Goal: Task Accomplishment & Management: Manage account settings

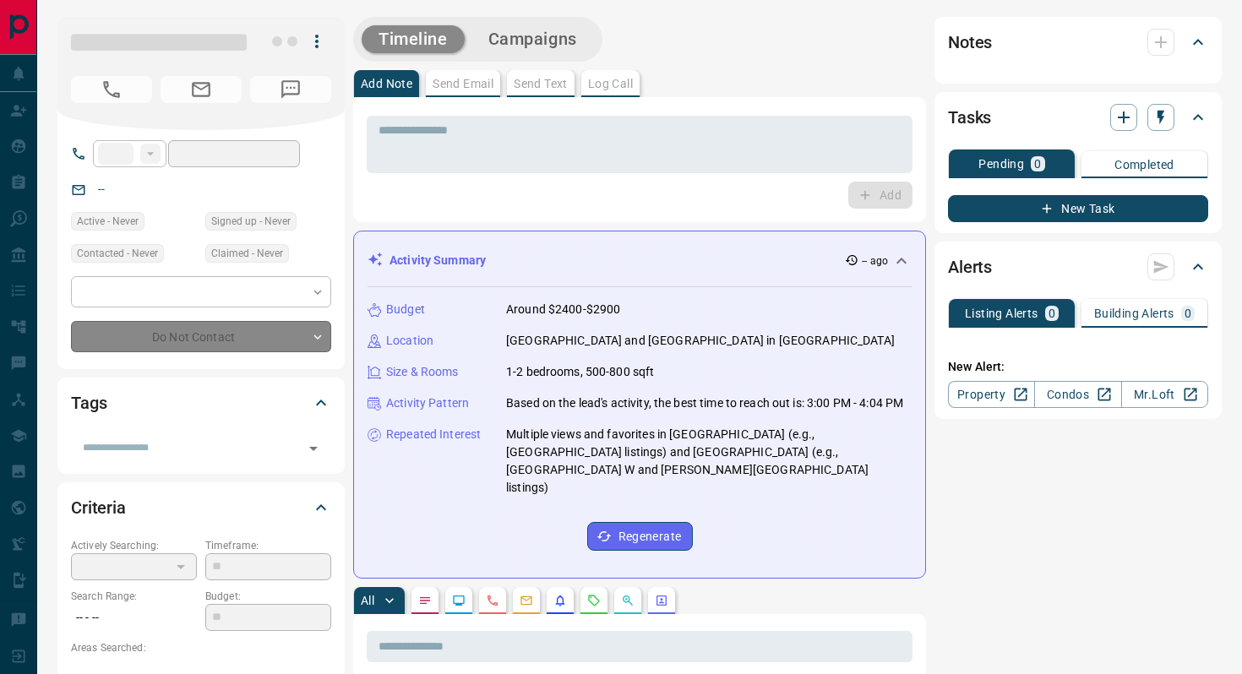
type input "**"
type input "**********"
type input "**"
type input "*******"
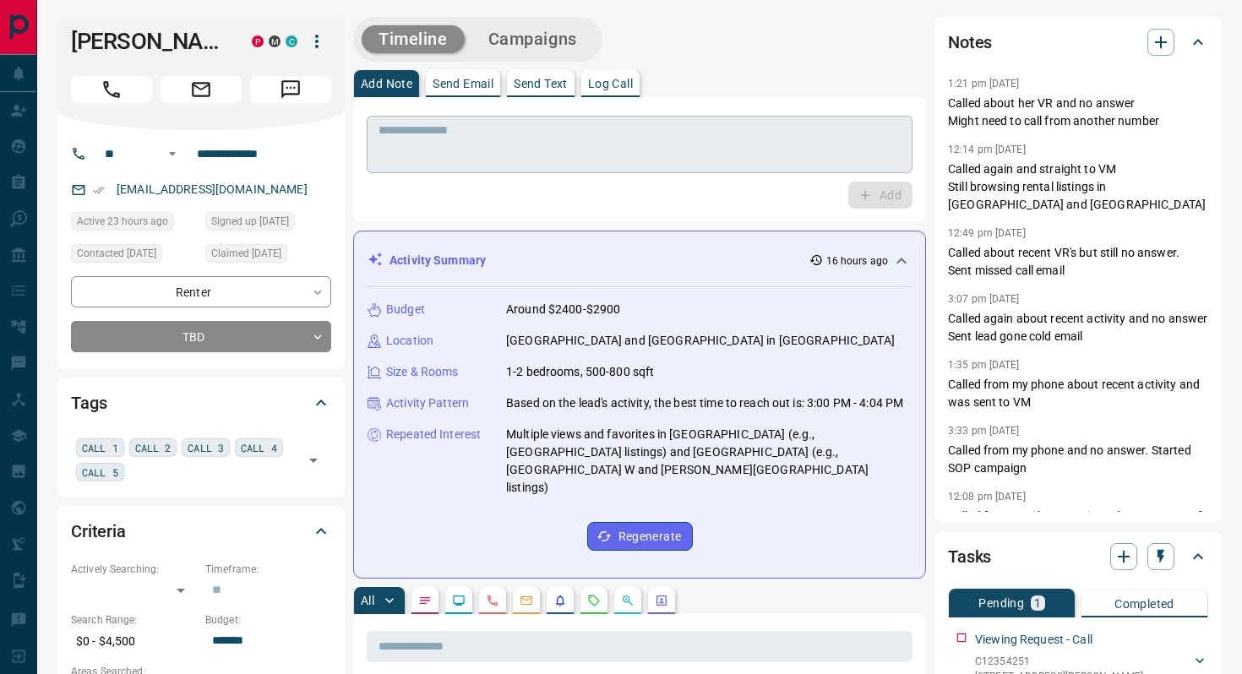
click at [504, 132] on textarea at bounding box center [639, 144] width 522 height 43
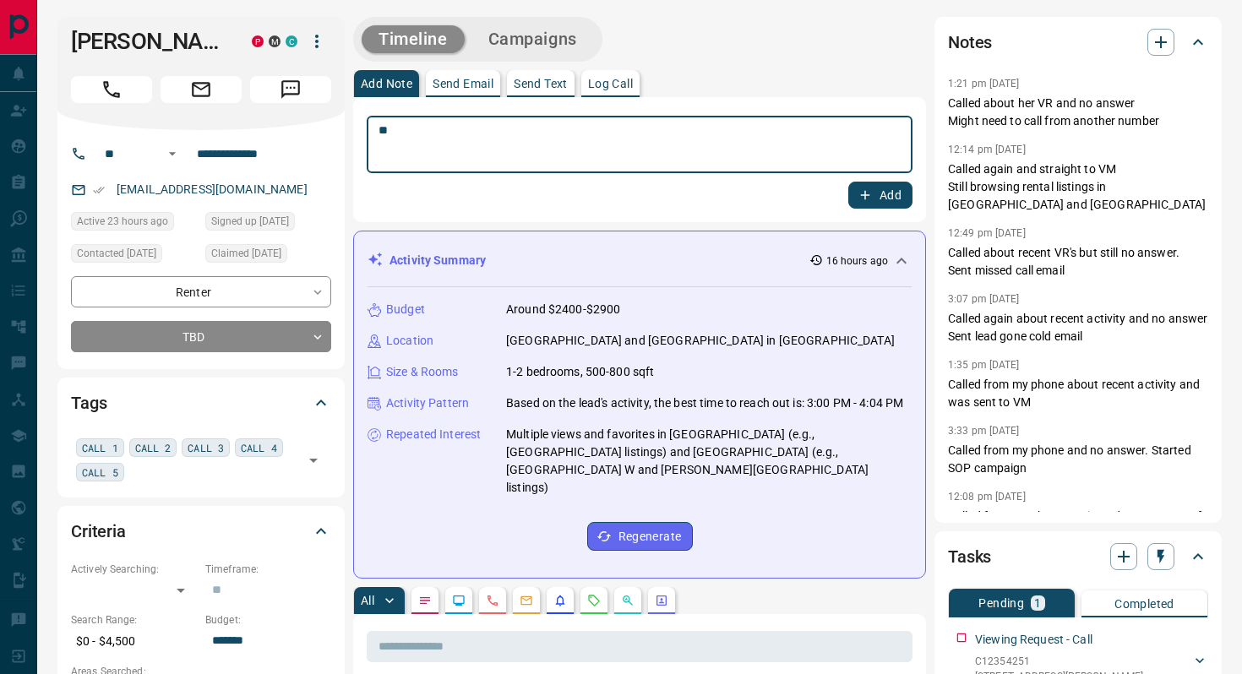
type textarea "*"
type textarea "**"
click at [879, 202] on button "Add" at bounding box center [880, 195] width 64 height 27
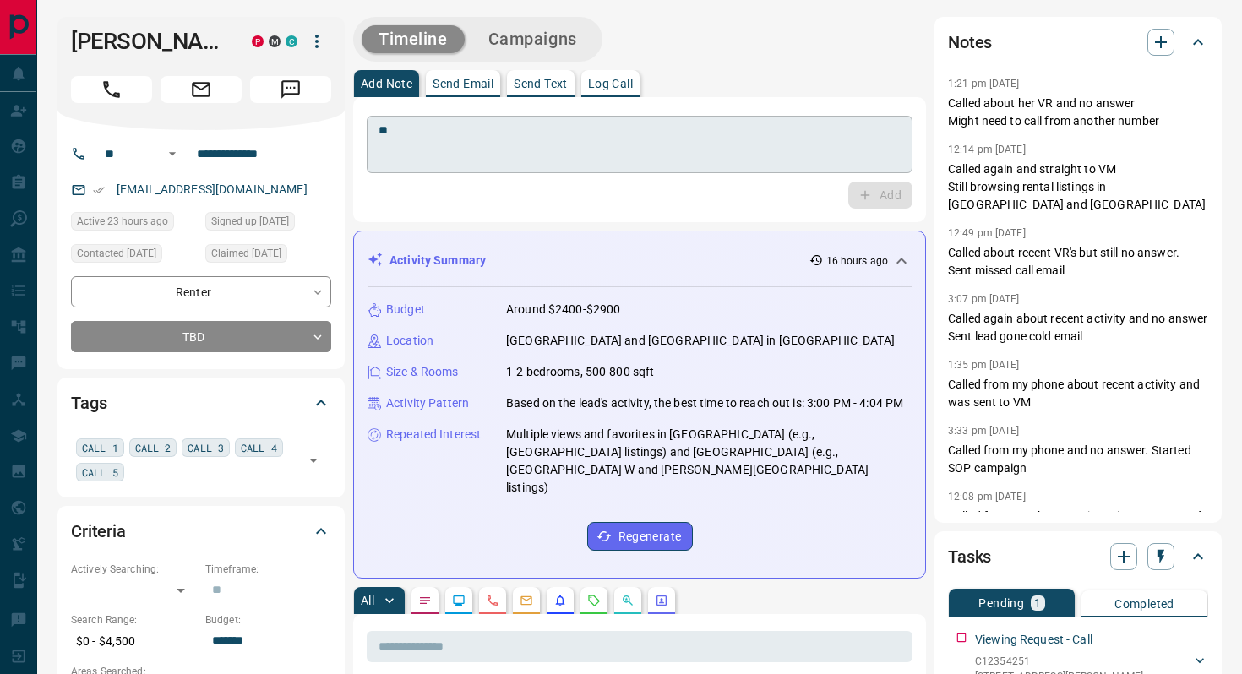
click at [482, 140] on textarea "**" at bounding box center [639, 144] width 522 height 43
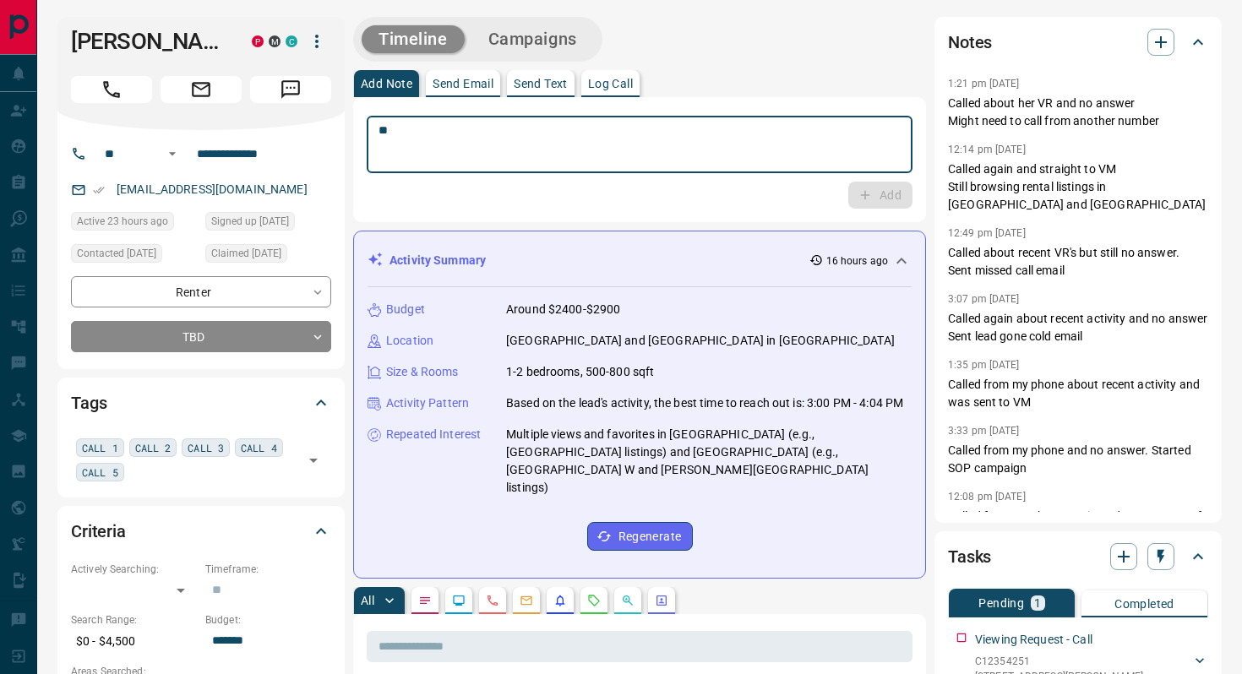
click at [489, 133] on textarea "**" at bounding box center [639, 144] width 522 height 43
type textarea "**********"
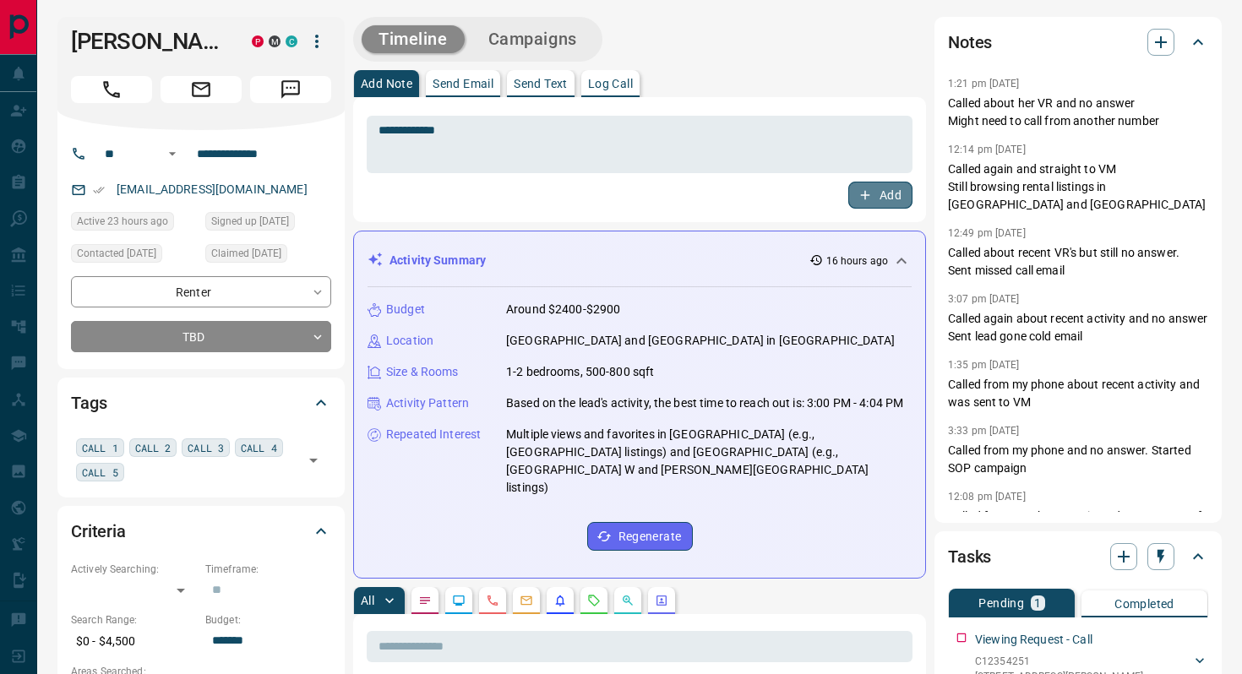
click at [888, 192] on button "Add" at bounding box center [880, 195] width 64 height 27
click at [300, 343] on div "**********" at bounding box center [201, 314] width 260 height 76
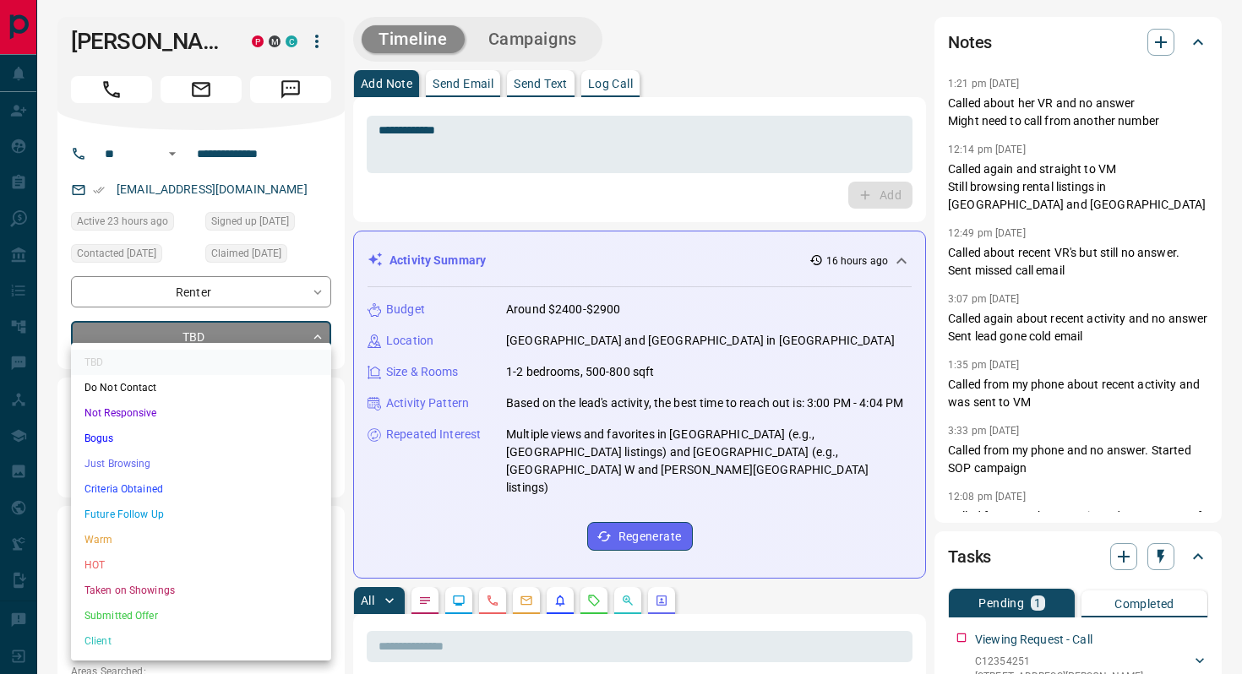
click at [111, 416] on li "Not Responsive" at bounding box center [201, 412] width 260 height 25
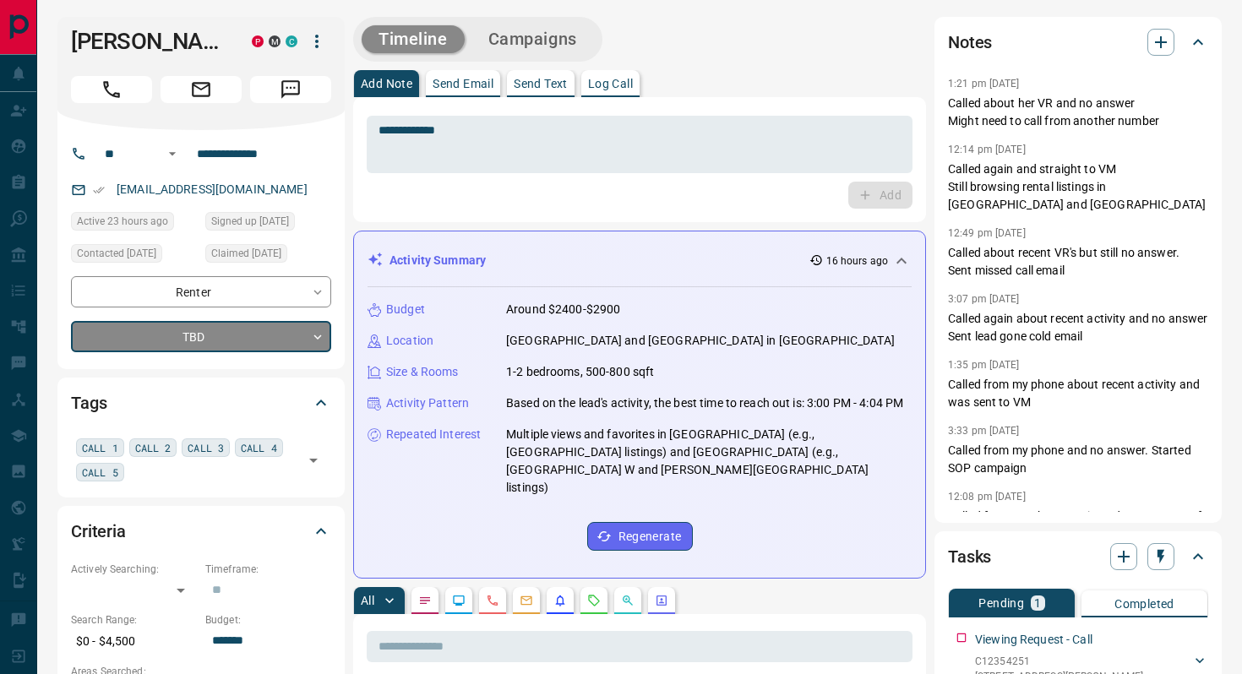
type input "*"
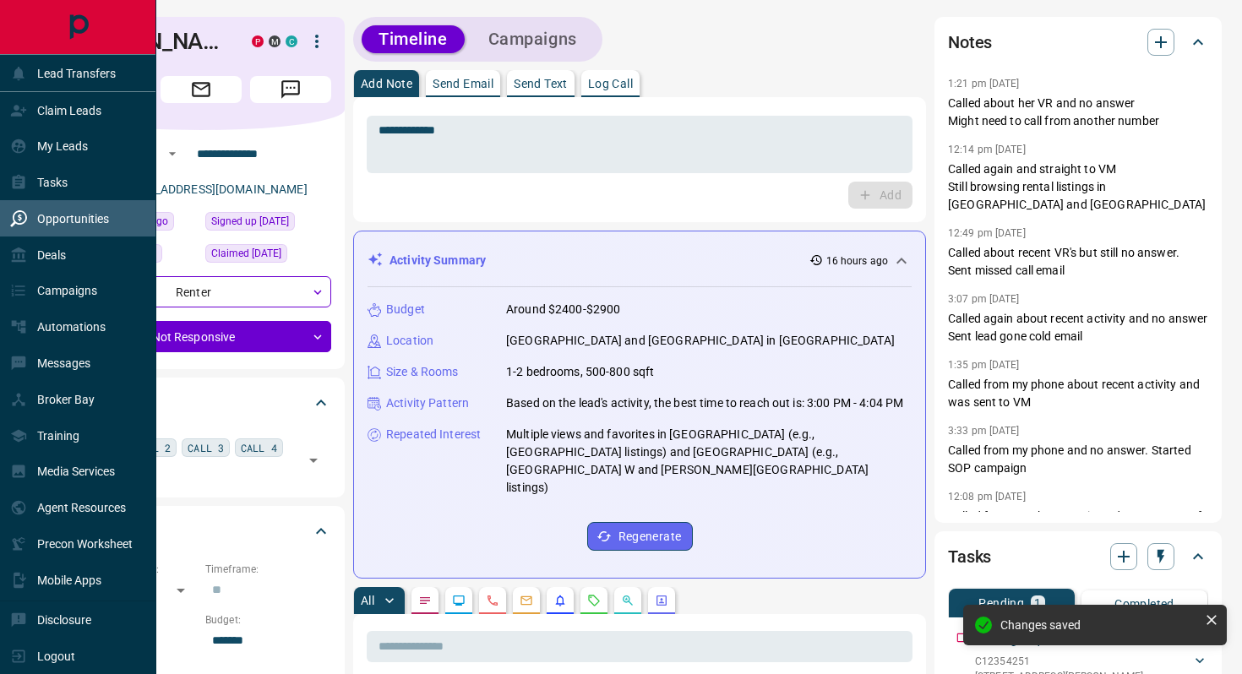
scroll to position [545, 0]
click at [68, 216] on p "Opportunities" at bounding box center [73, 219] width 72 height 14
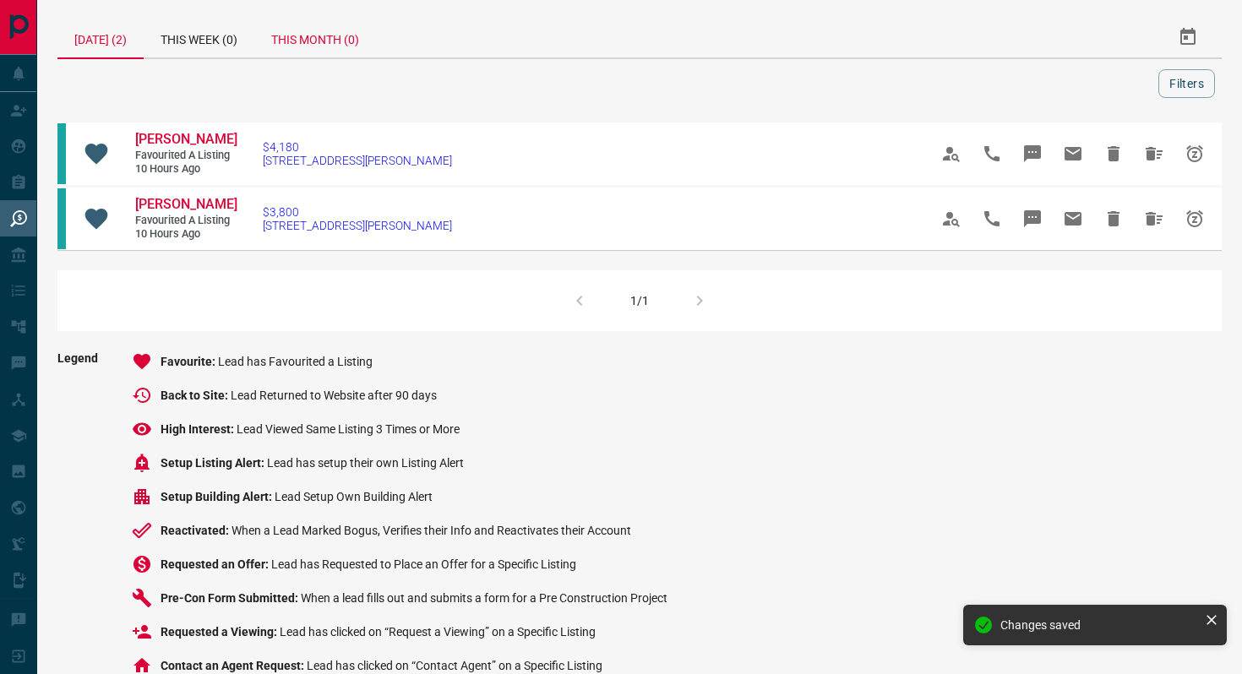
click at [361, 30] on div "This Month (0)" at bounding box center [315, 37] width 122 height 41
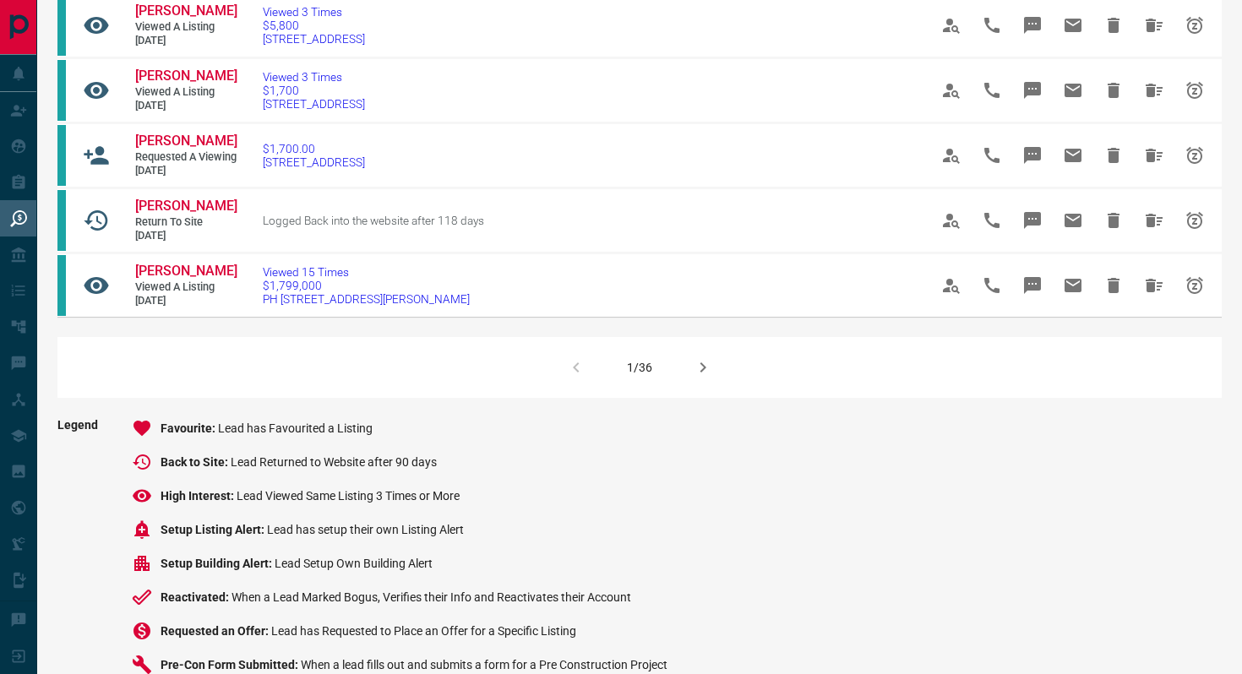
scroll to position [1107, 0]
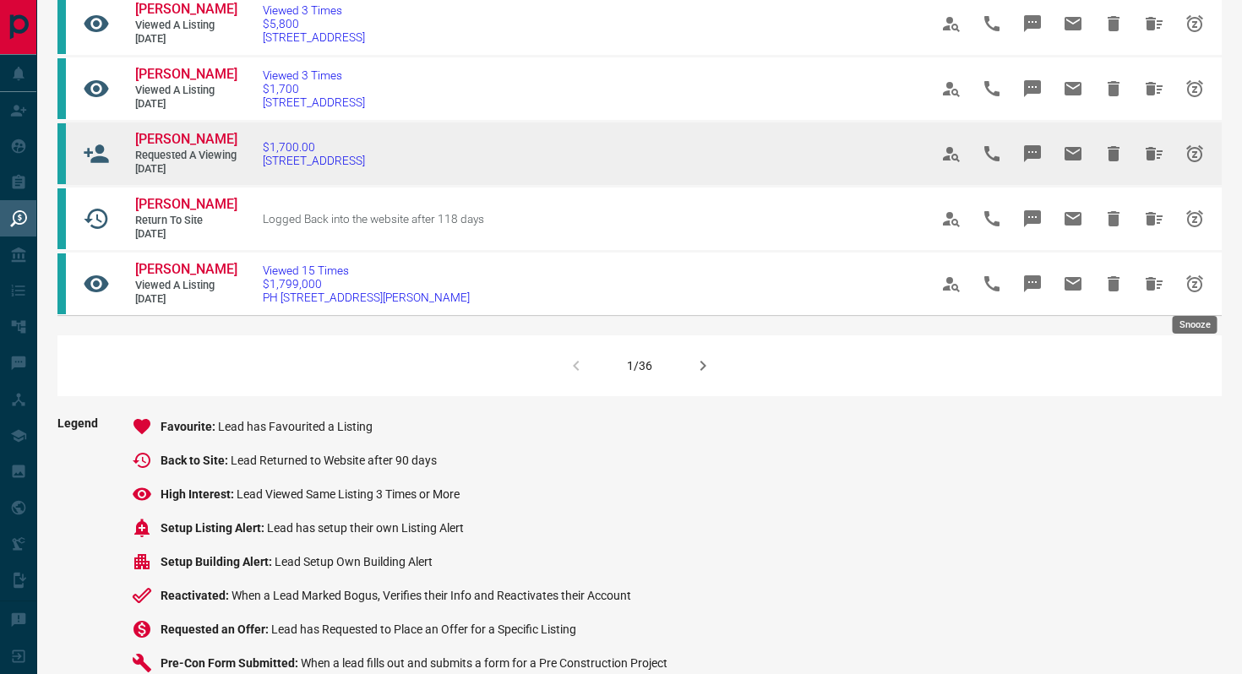
click at [1198, 162] on icon "Snooze" at bounding box center [1194, 153] width 17 height 17
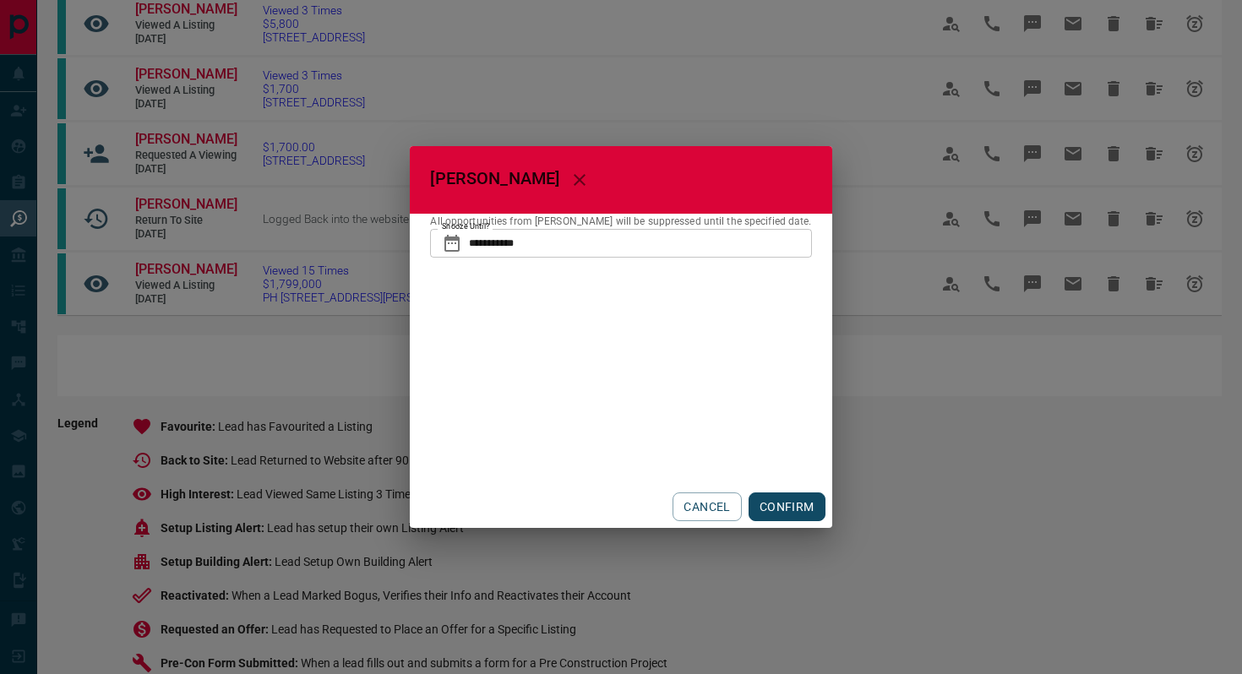
click at [792, 503] on button "CONFIRM" at bounding box center [787, 507] width 77 height 29
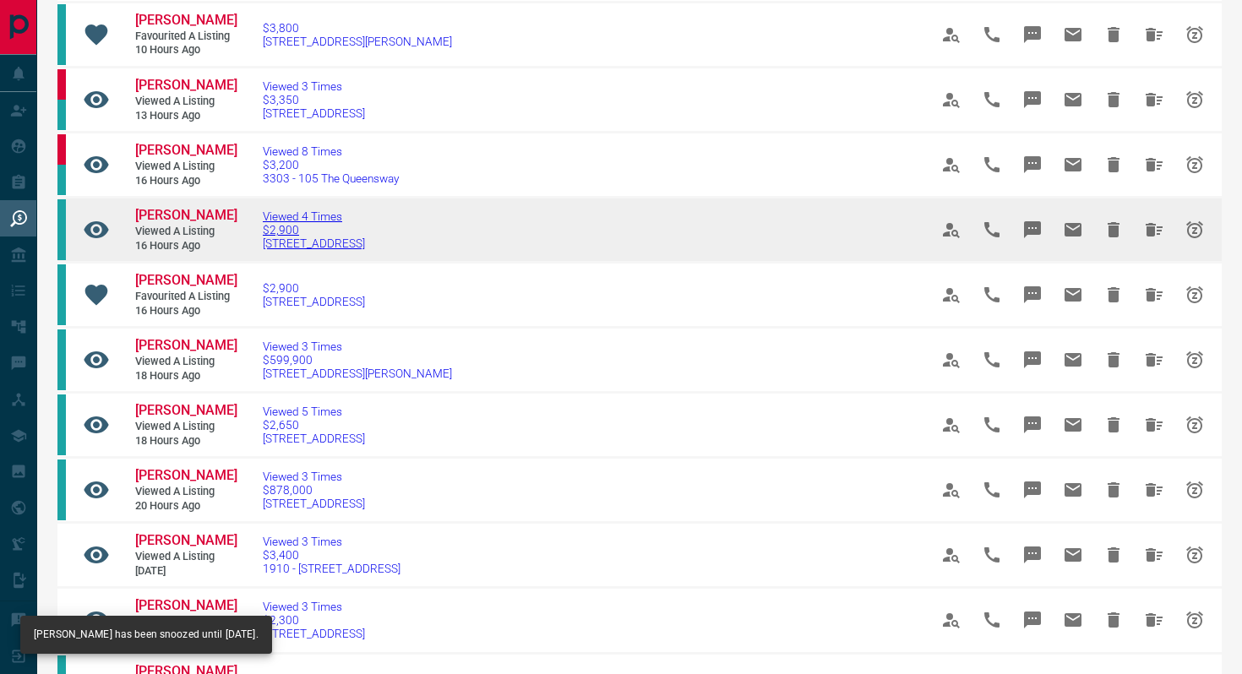
scroll to position [188, 0]
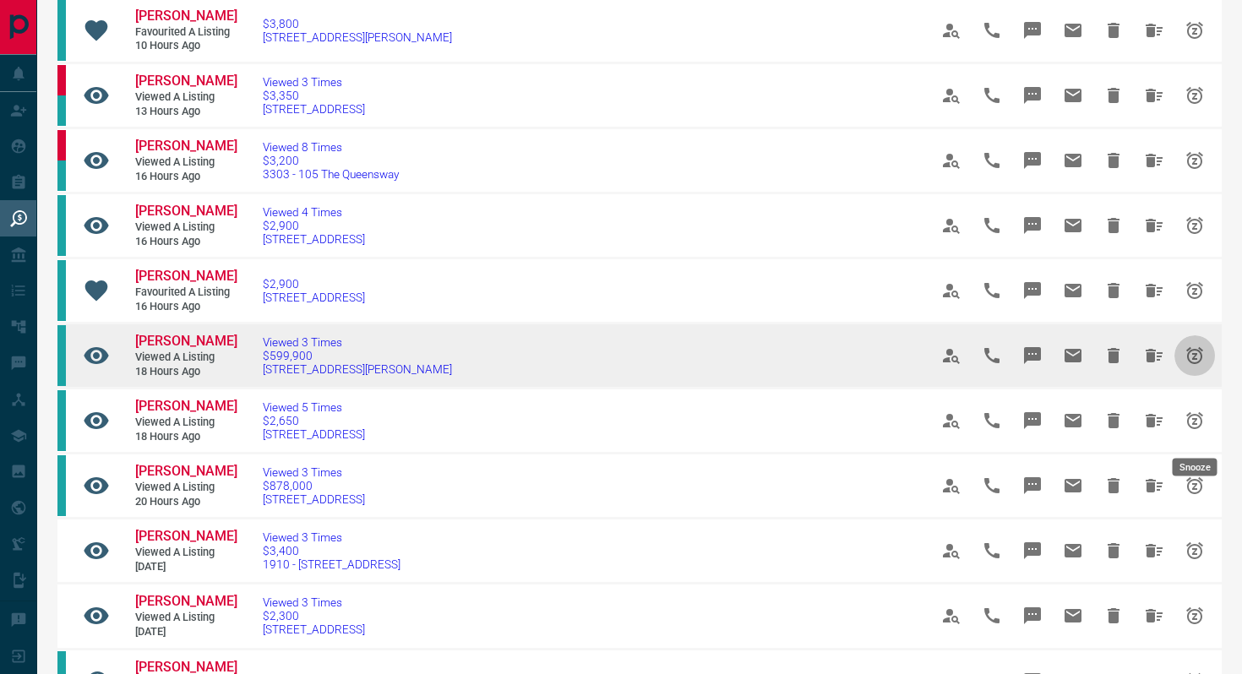
click at [1198, 366] on icon "Snooze" at bounding box center [1194, 356] width 20 height 20
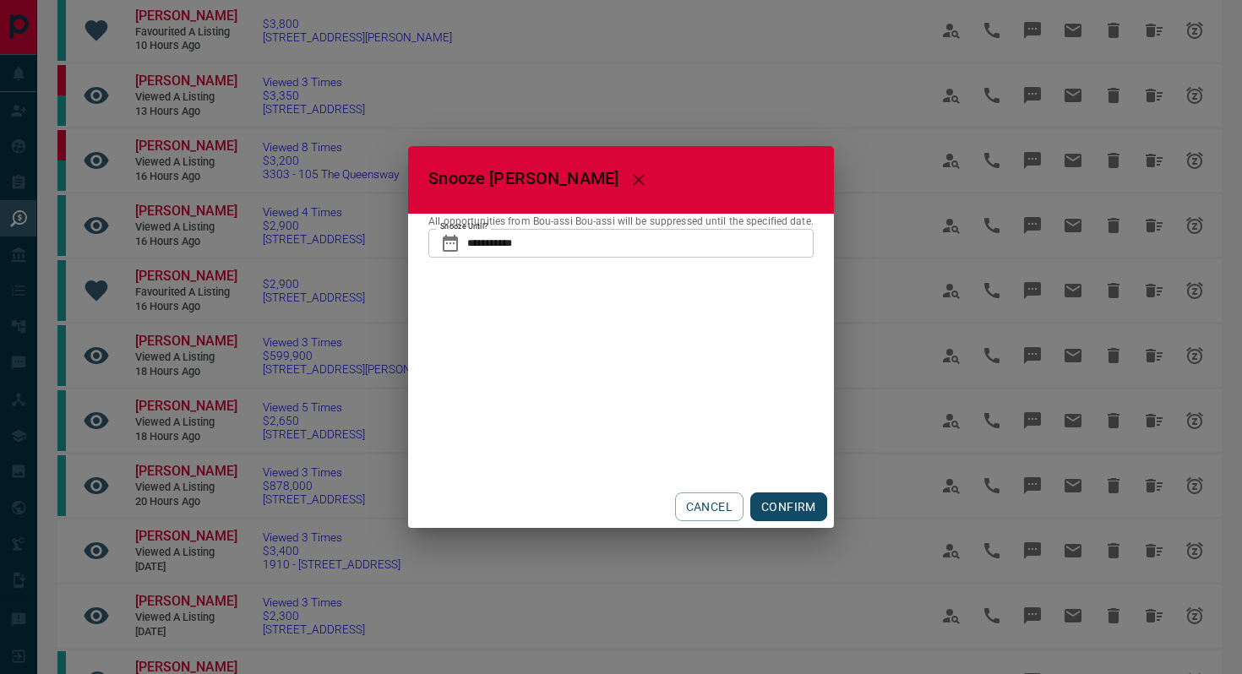
click at [797, 513] on button "CONFIRM" at bounding box center [788, 507] width 77 height 29
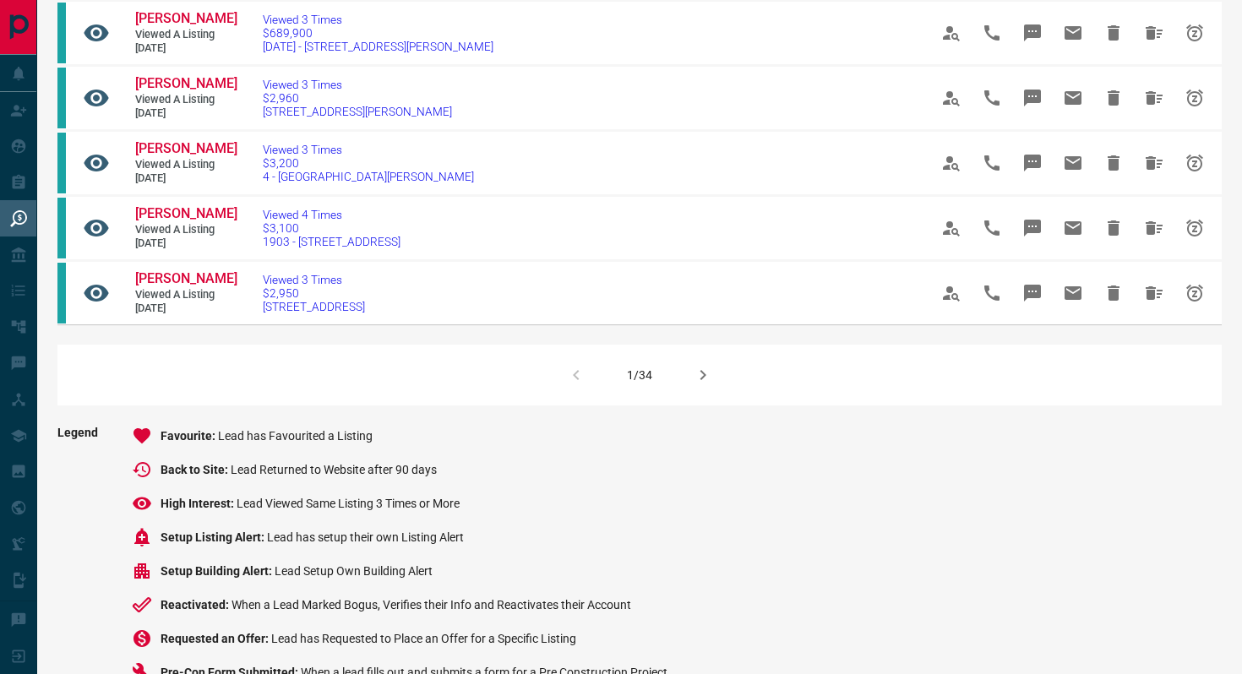
scroll to position [1105, 0]
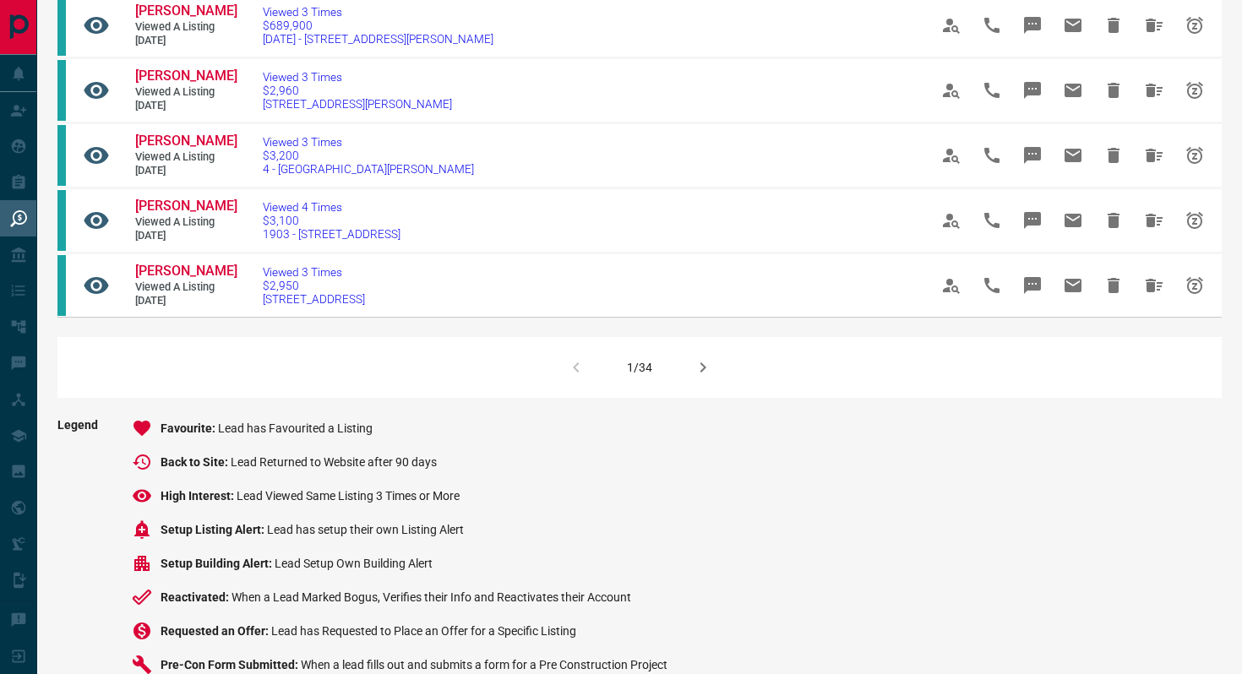
click at [694, 378] on icon "button" at bounding box center [703, 367] width 20 height 20
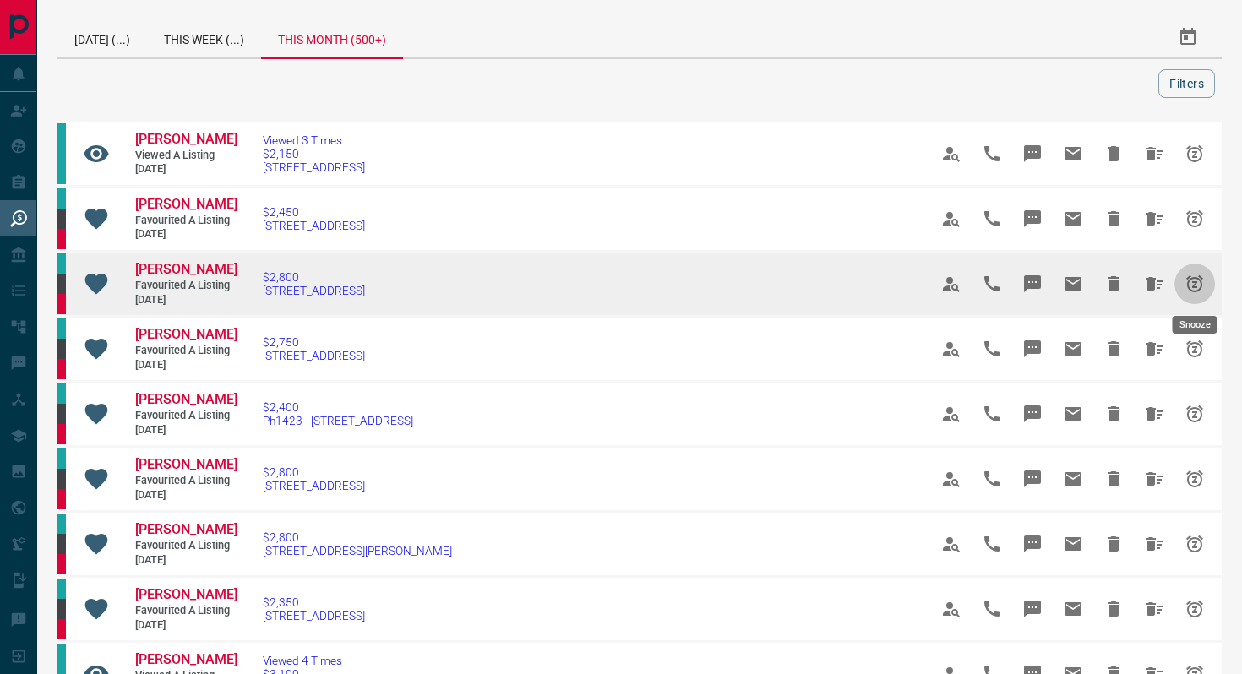
click at [1195, 286] on icon "Snooze" at bounding box center [1194, 284] width 20 height 20
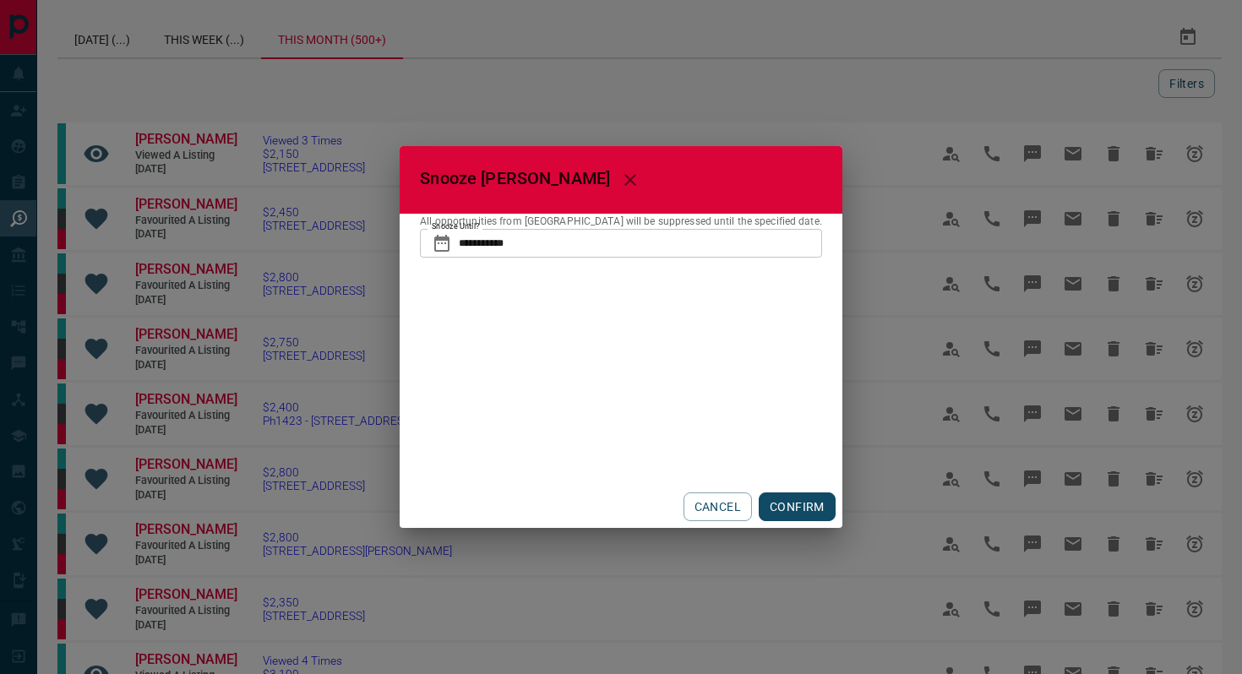
click at [452, 248] on icon at bounding box center [442, 243] width 20 height 20
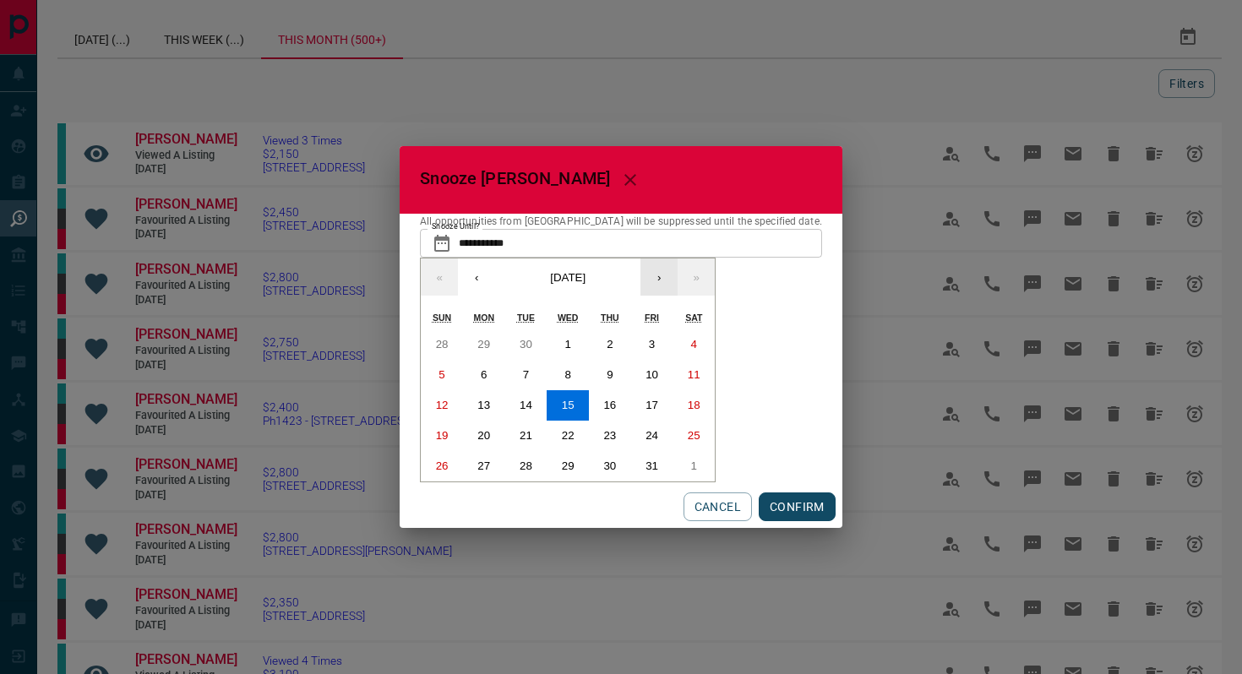
click at [678, 279] on button "›" at bounding box center [658, 277] width 37 height 37
click at [697, 346] on abbr "1" at bounding box center [694, 344] width 6 height 13
type input "**********"
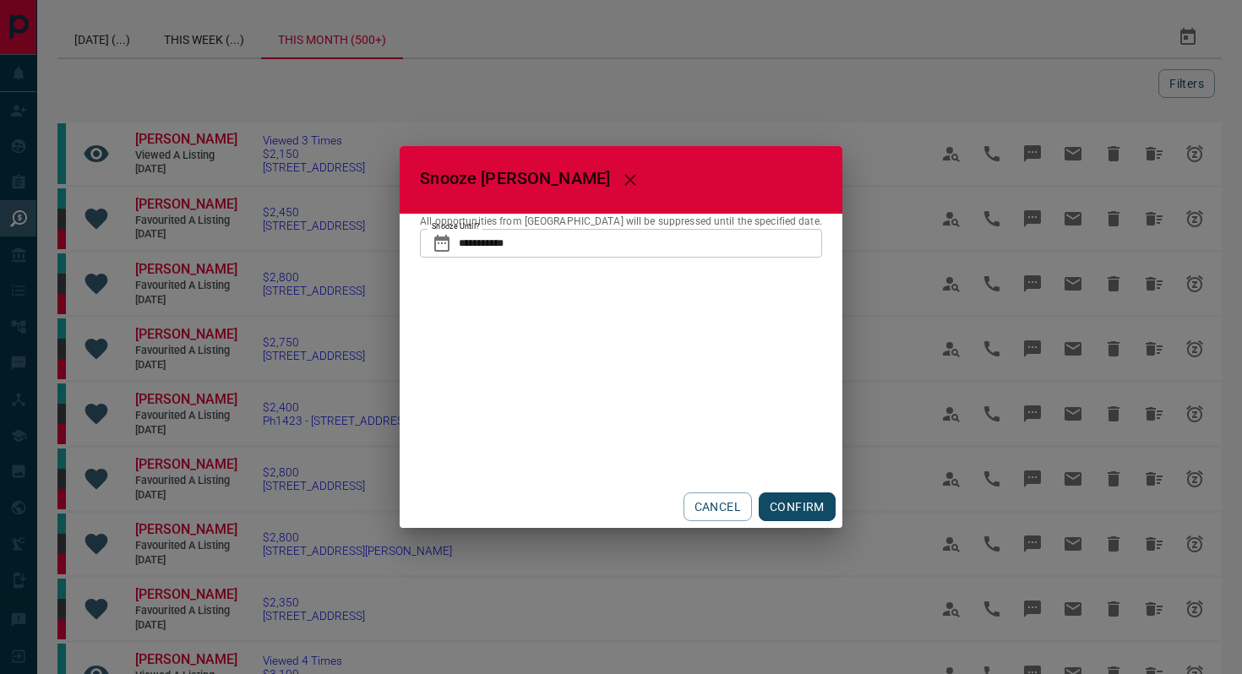
click at [792, 502] on button "CONFIRM" at bounding box center [797, 507] width 77 height 29
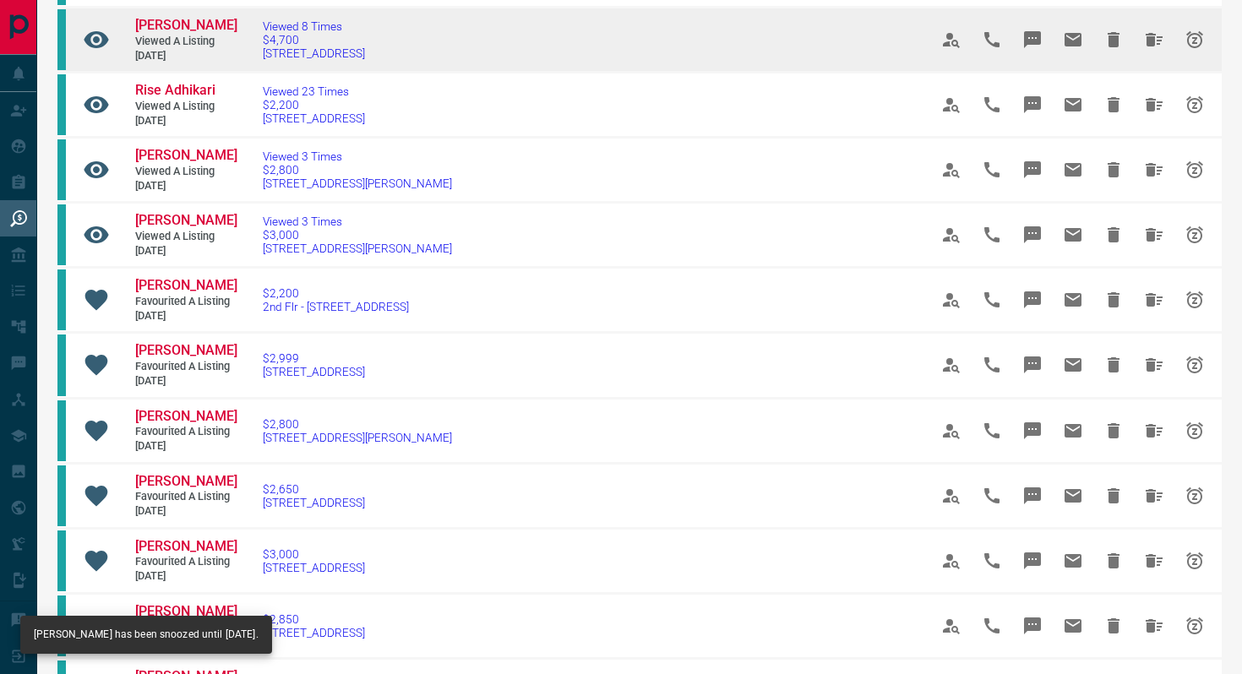
scroll to position [446, 0]
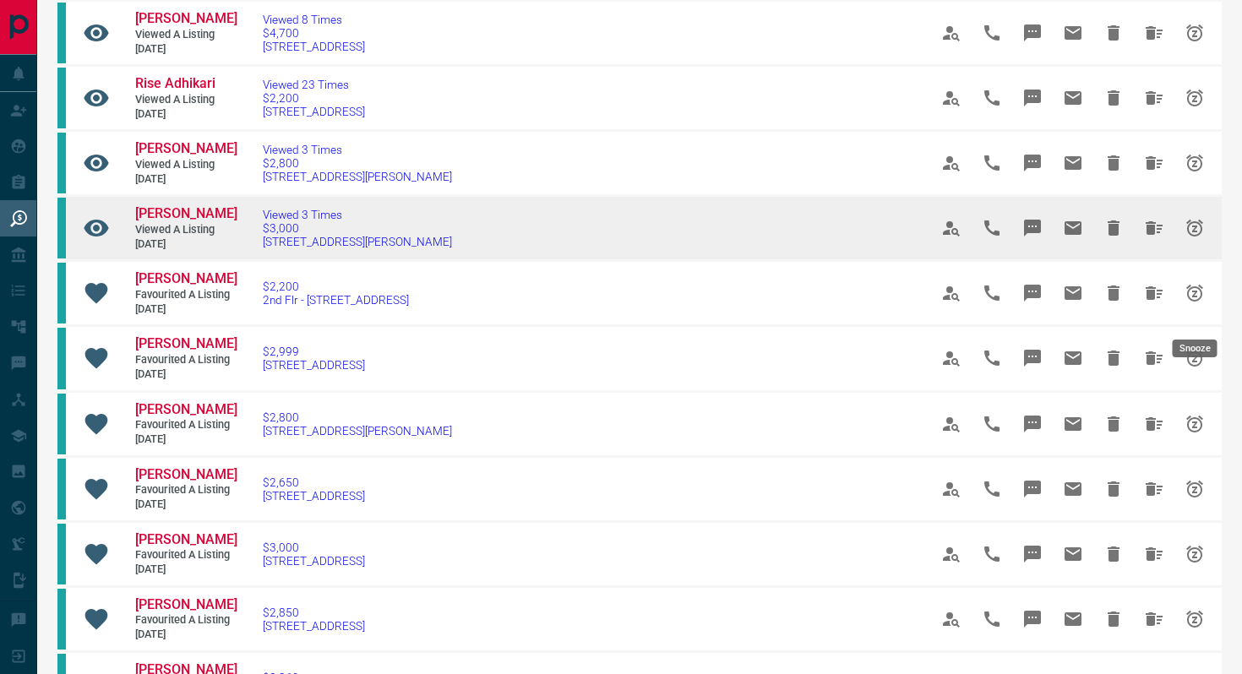
click at [1198, 238] on icon "Snooze" at bounding box center [1194, 228] width 20 height 20
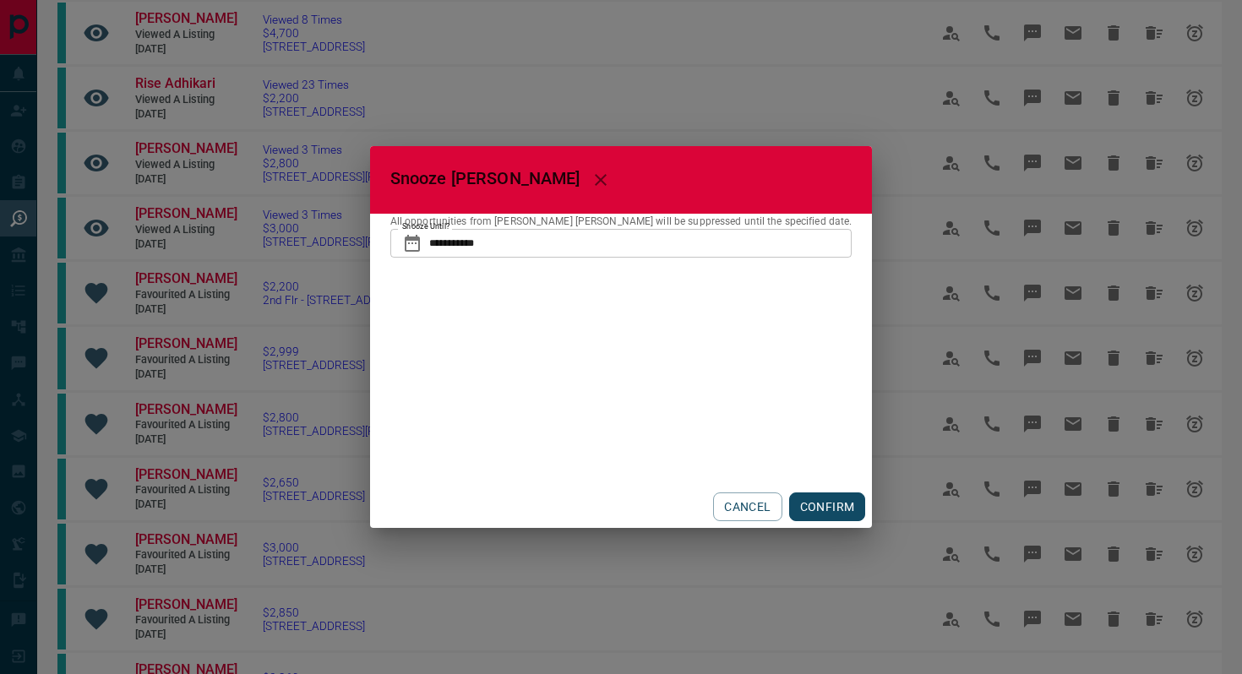
click at [420, 242] on icon at bounding box center [412, 243] width 15 height 17
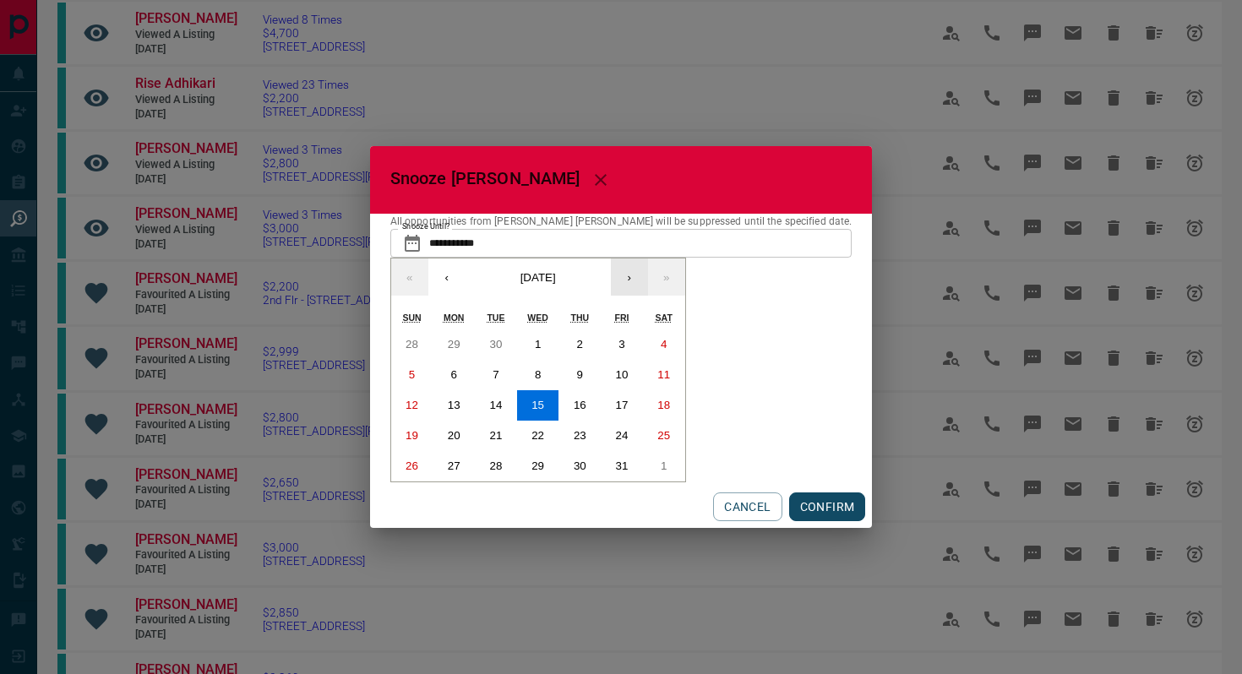
click at [648, 276] on button "›" at bounding box center [629, 277] width 37 height 37
click at [685, 340] on button "1" at bounding box center [664, 344] width 42 height 30
type input "**********"
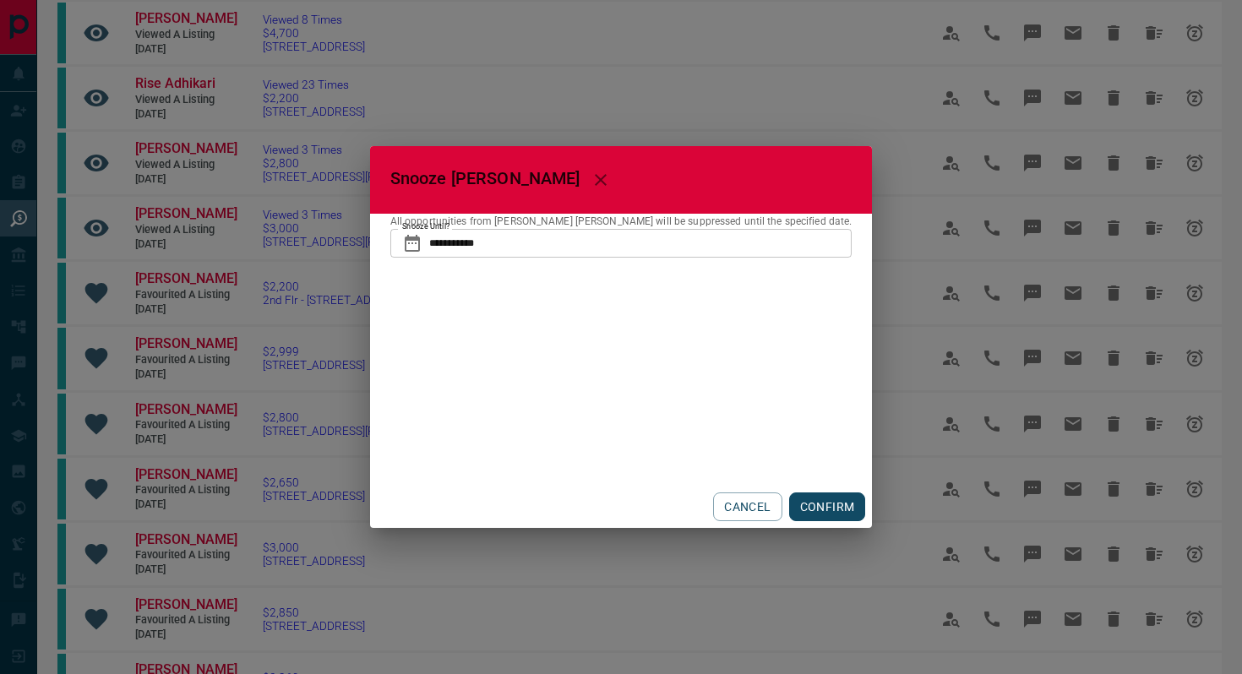
click at [782, 491] on div "CANCEL CONFIRM" at bounding box center [621, 507] width 503 height 42
click at [789, 508] on button "CONFIRM" at bounding box center [827, 507] width 77 height 29
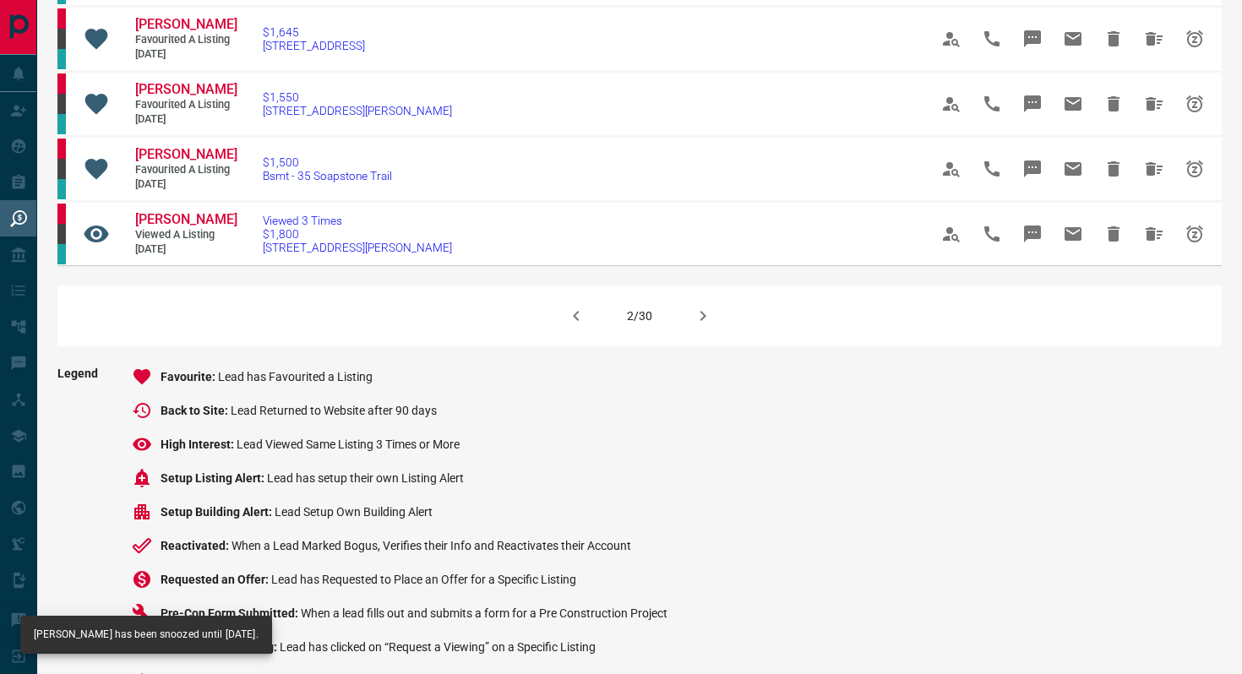
scroll to position [1170, 0]
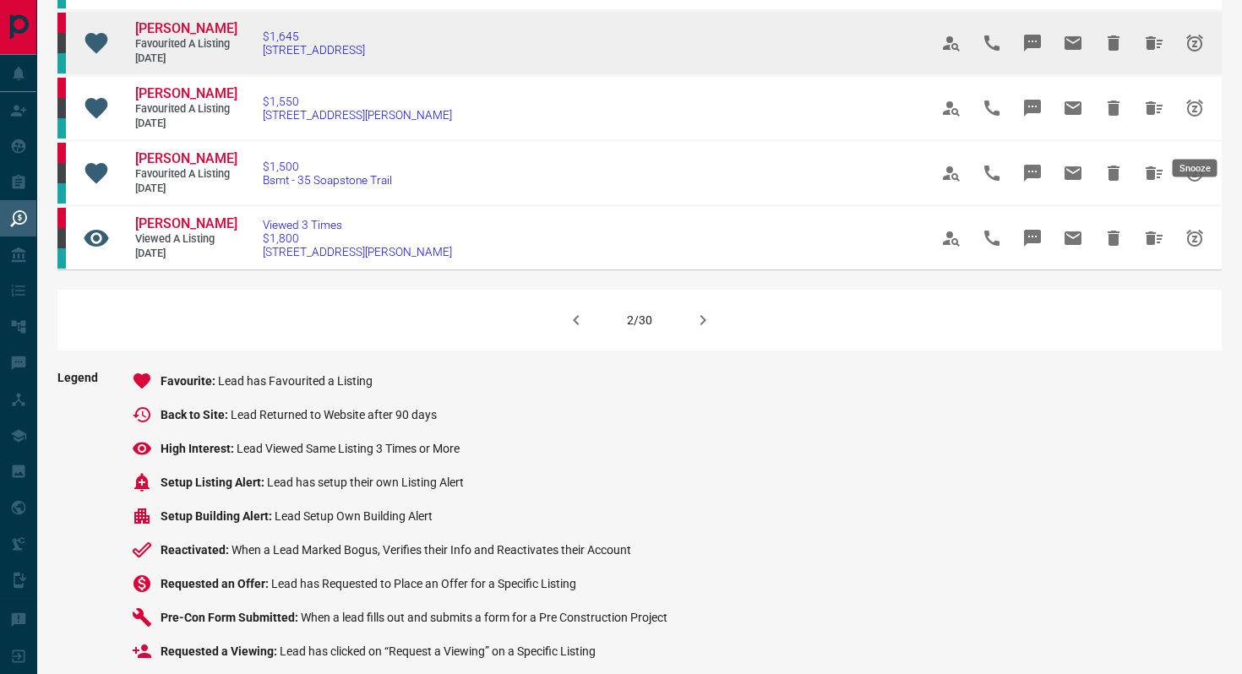
click at [1182, 63] on button "Snooze" at bounding box center [1194, 43] width 41 height 41
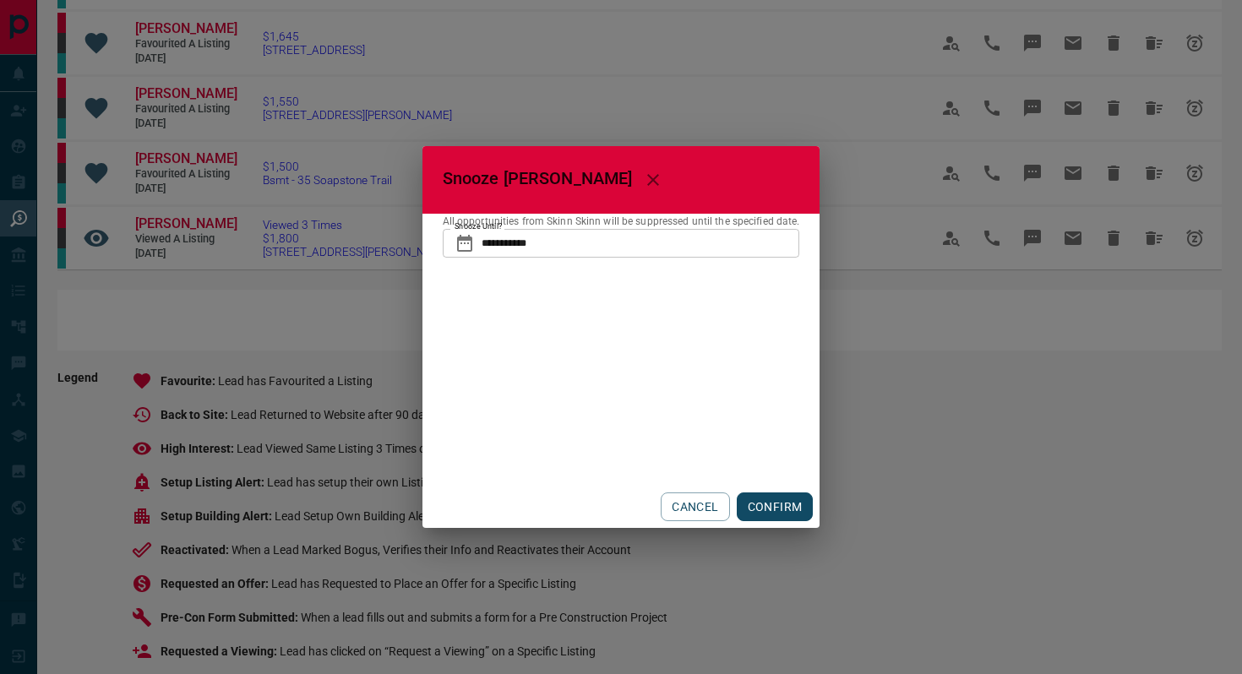
click at [767, 515] on button "CONFIRM" at bounding box center [775, 507] width 77 height 29
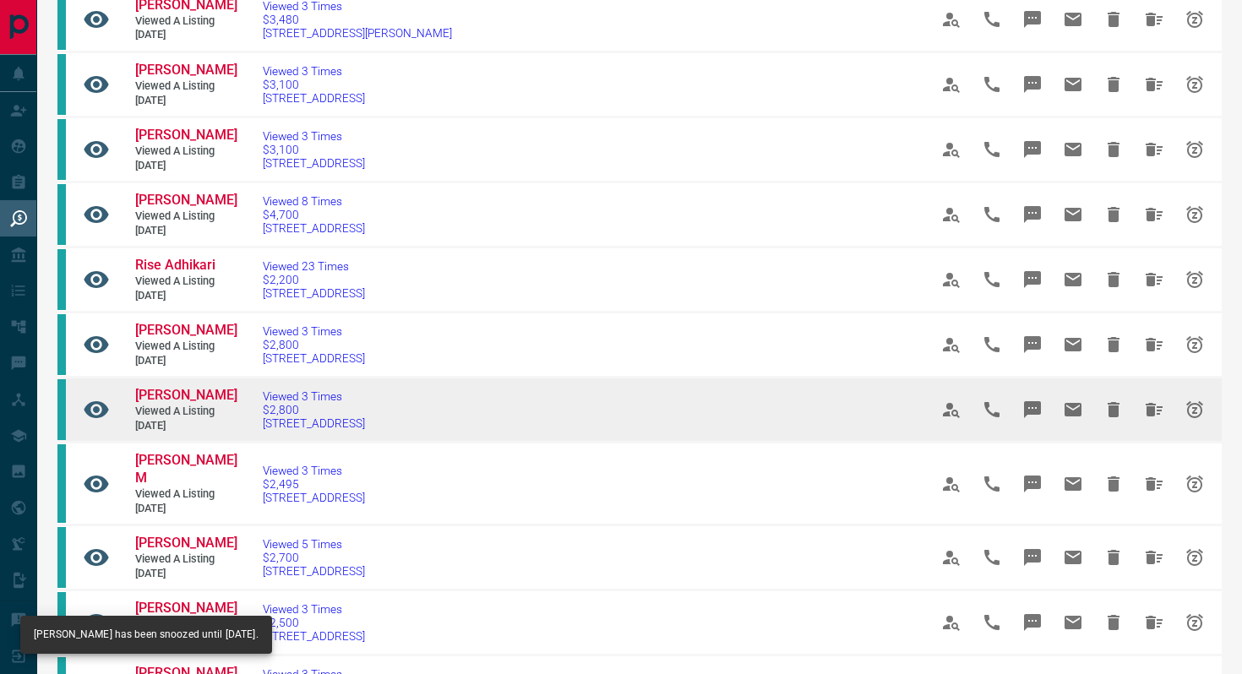
scroll to position [206, 0]
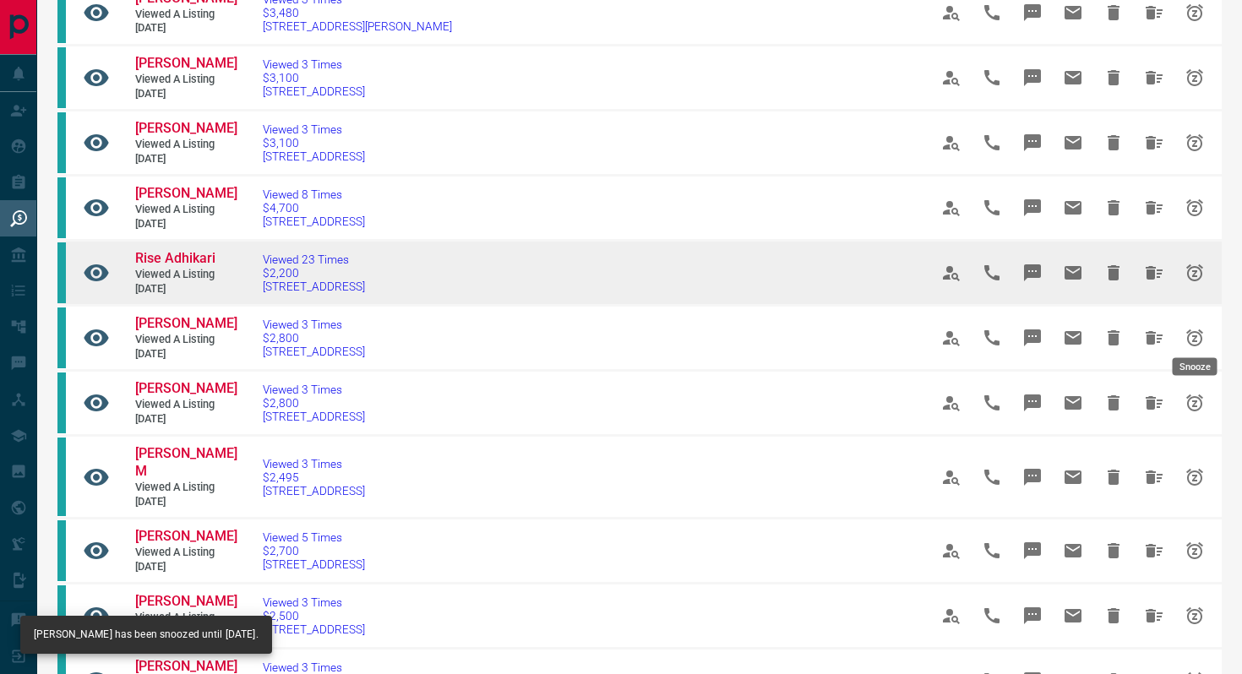
click at [1195, 281] on icon "Snooze" at bounding box center [1194, 272] width 17 height 17
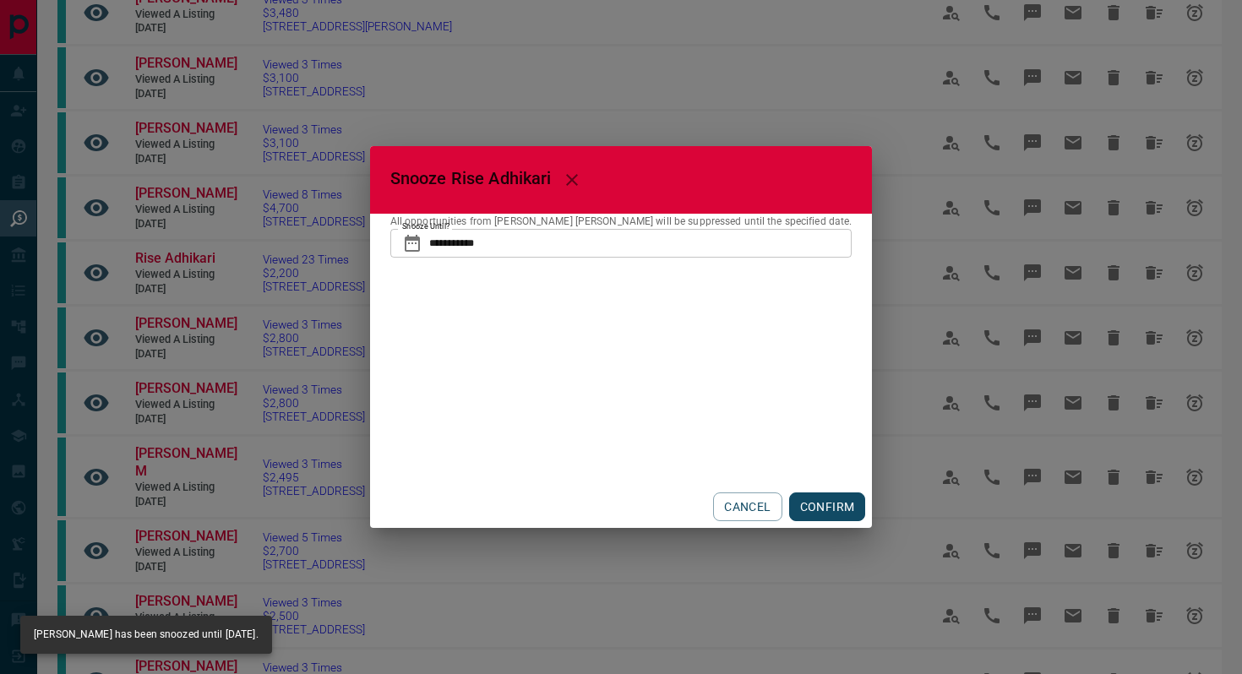
click at [792, 505] on button "CONFIRM" at bounding box center [827, 507] width 77 height 29
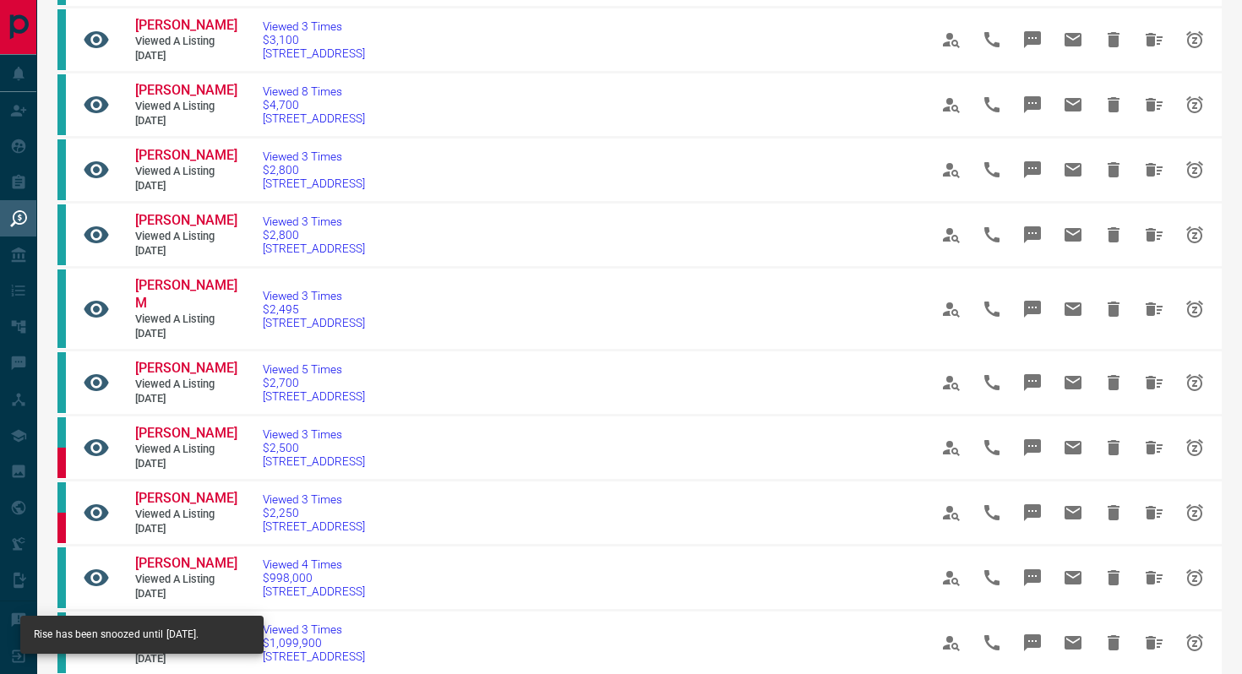
scroll to position [285, 0]
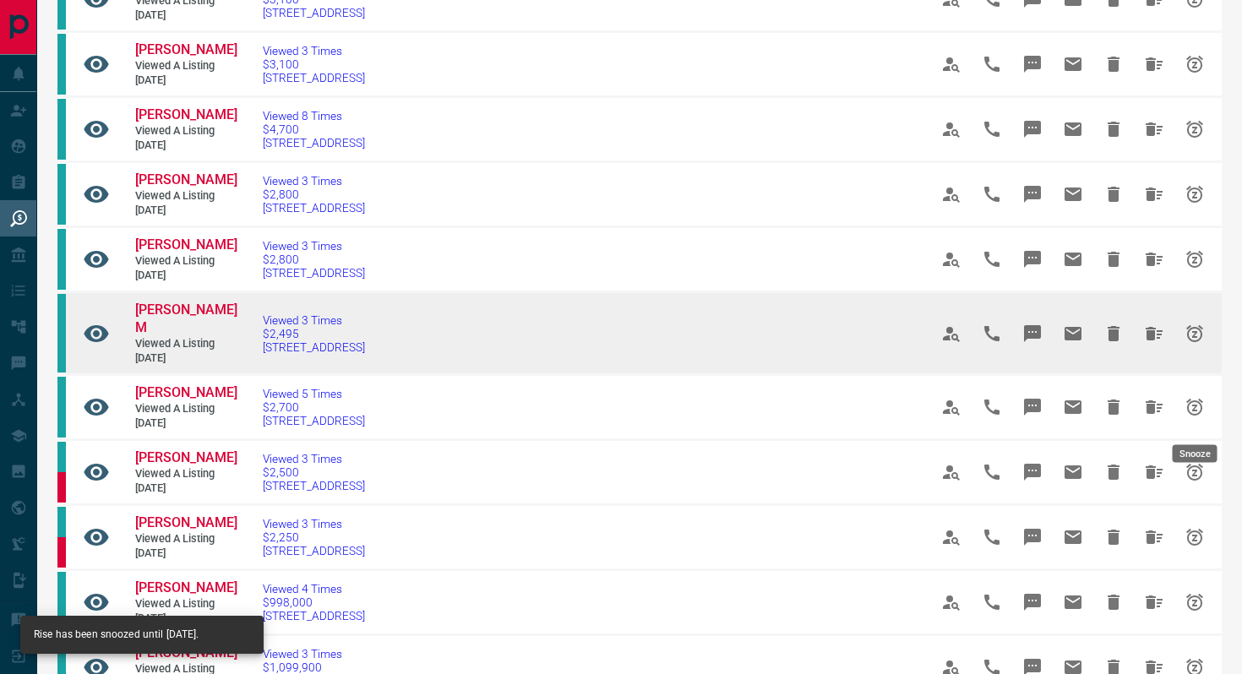
click at [1186, 344] on icon "Snooze" at bounding box center [1194, 334] width 20 height 20
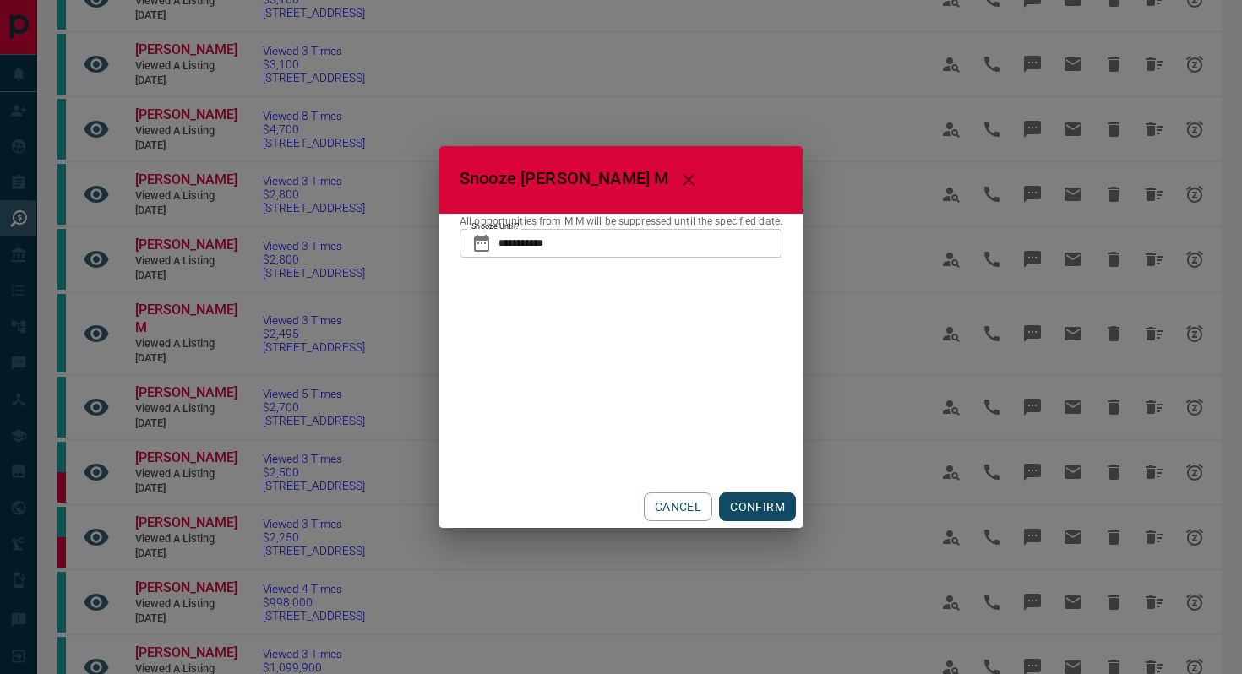
click at [766, 510] on button "CONFIRM" at bounding box center [757, 507] width 77 height 29
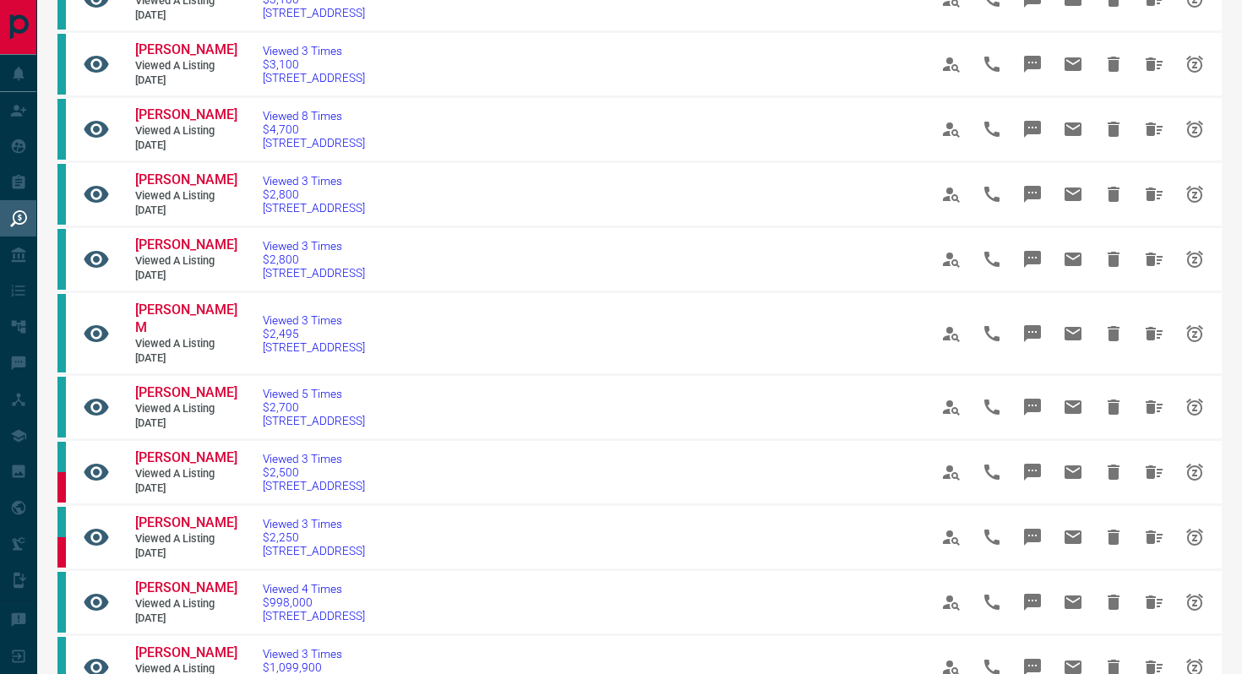
scroll to position [0, 0]
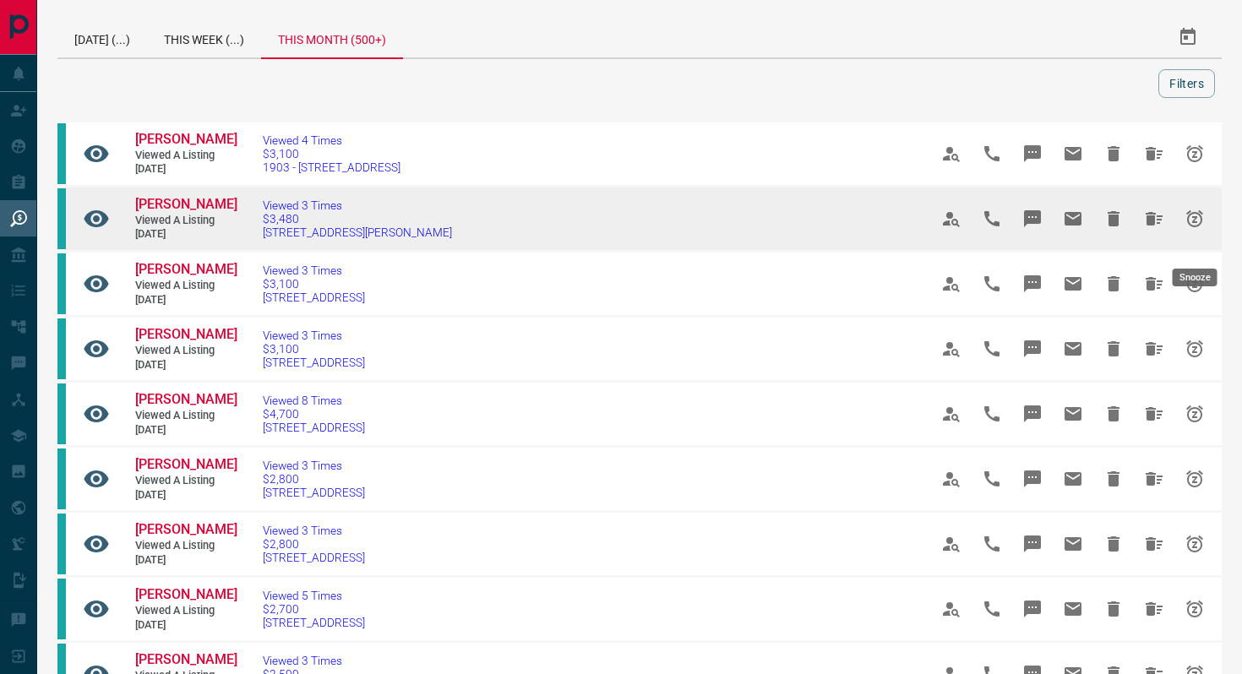
click at [1191, 227] on icon "Snooze" at bounding box center [1194, 218] width 17 height 17
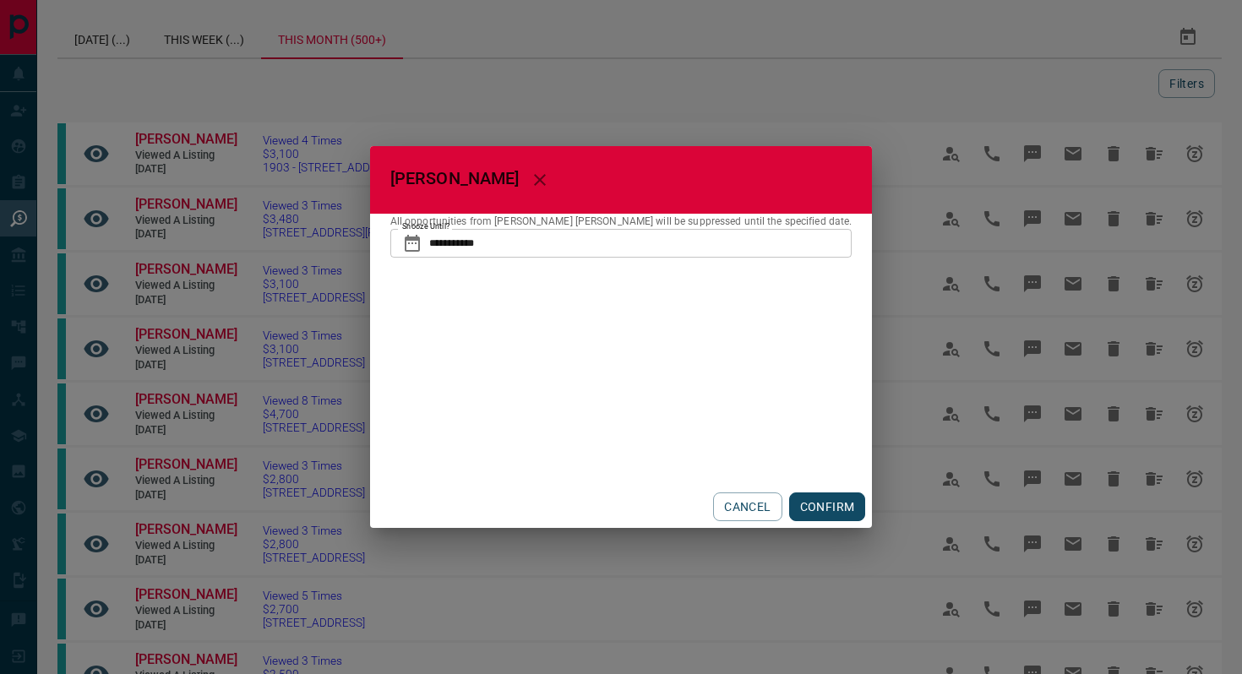
click at [789, 502] on button "CONFIRM" at bounding box center [827, 507] width 77 height 29
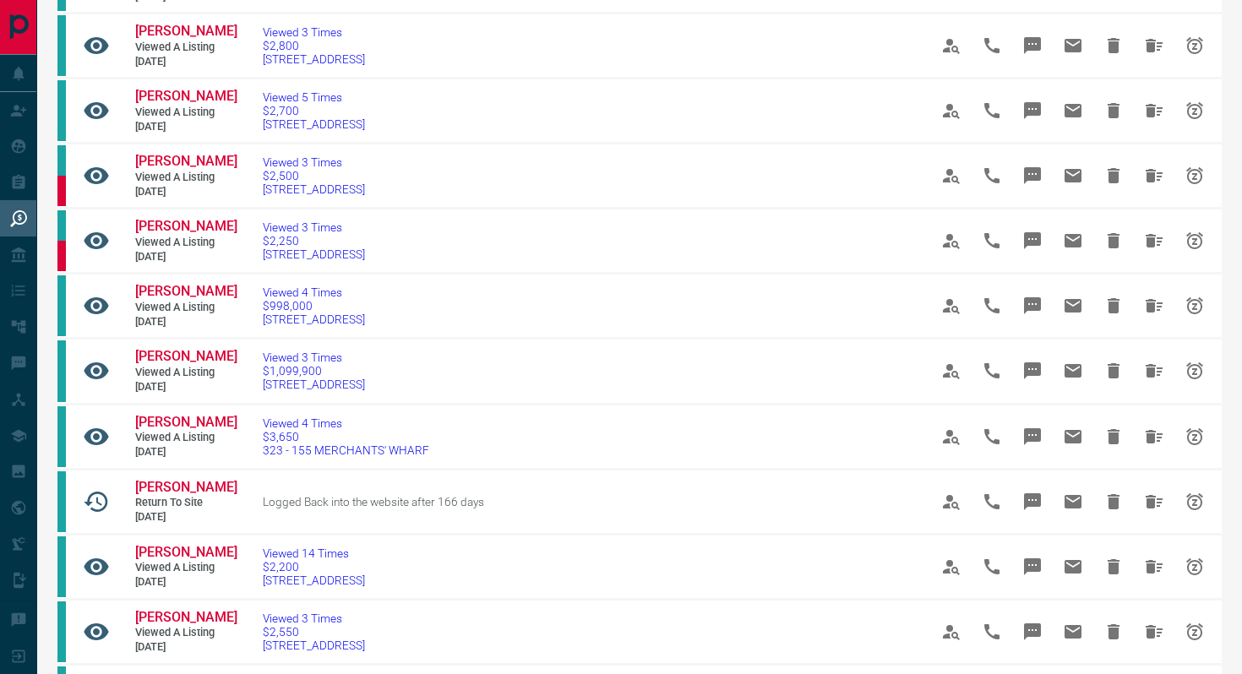
scroll to position [437, 0]
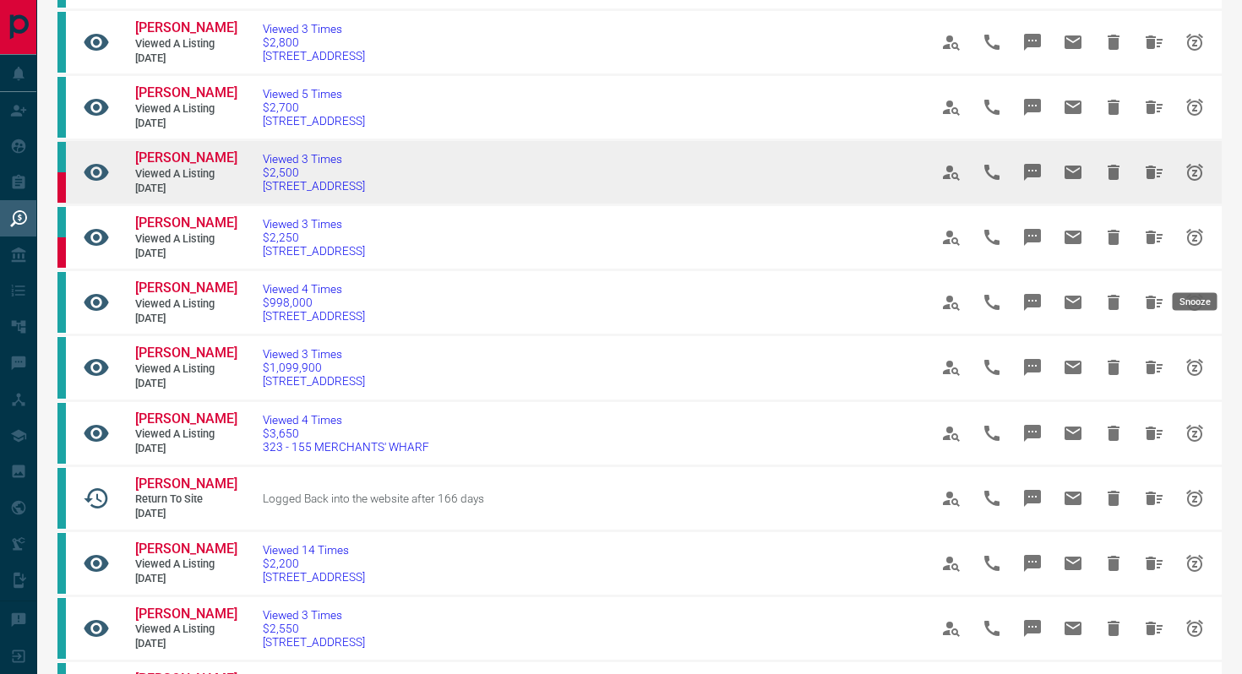
click at [1186, 182] on icon "Snooze" at bounding box center [1194, 172] width 20 height 20
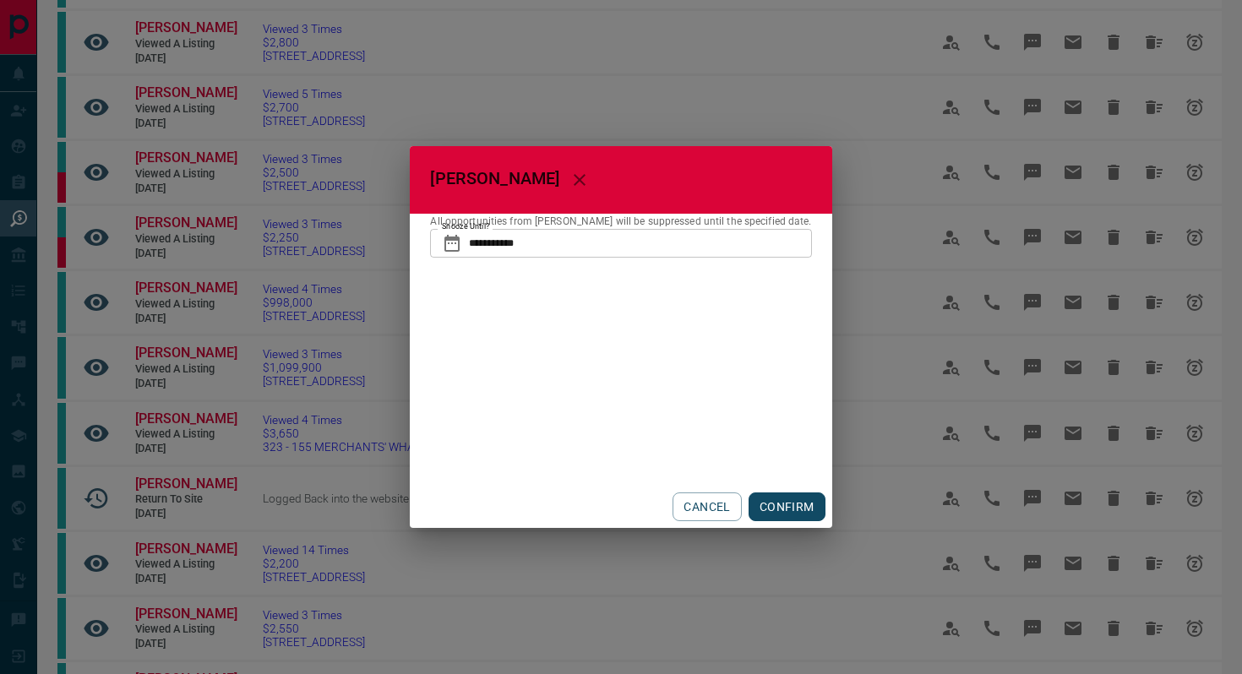
click at [778, 503] on button "CONFIRM" at bounding box center [787, 507] width 77 height 29
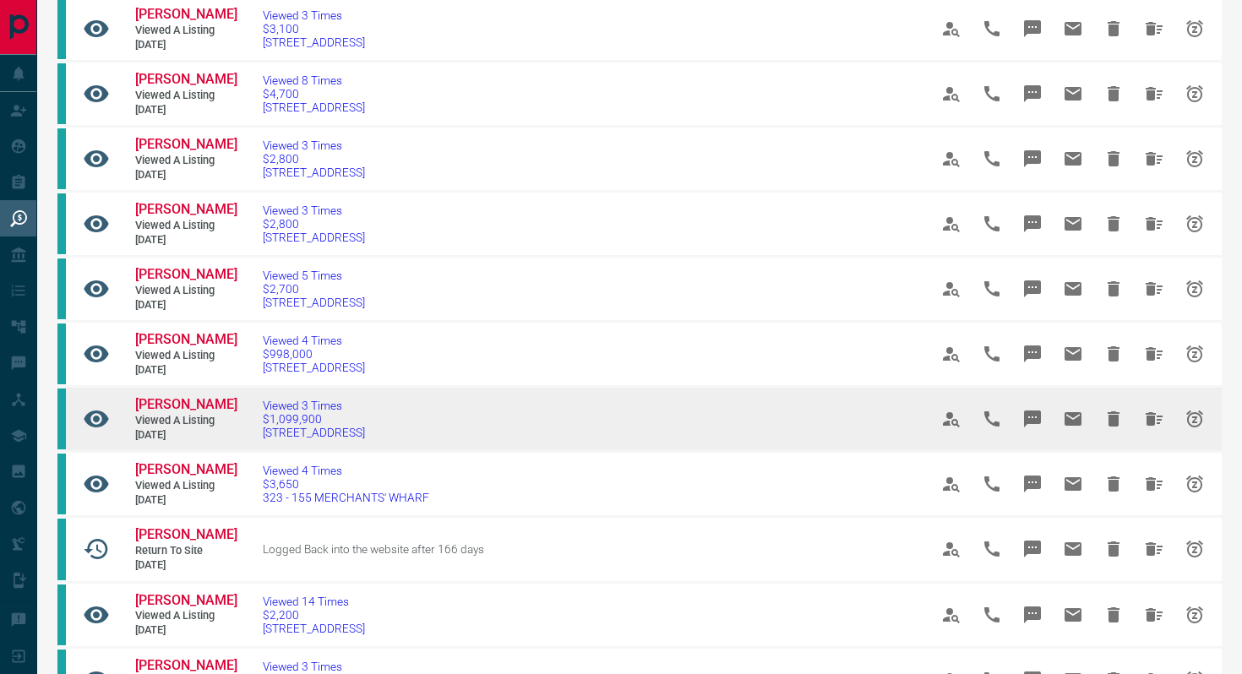
scroll to position [284, 0]
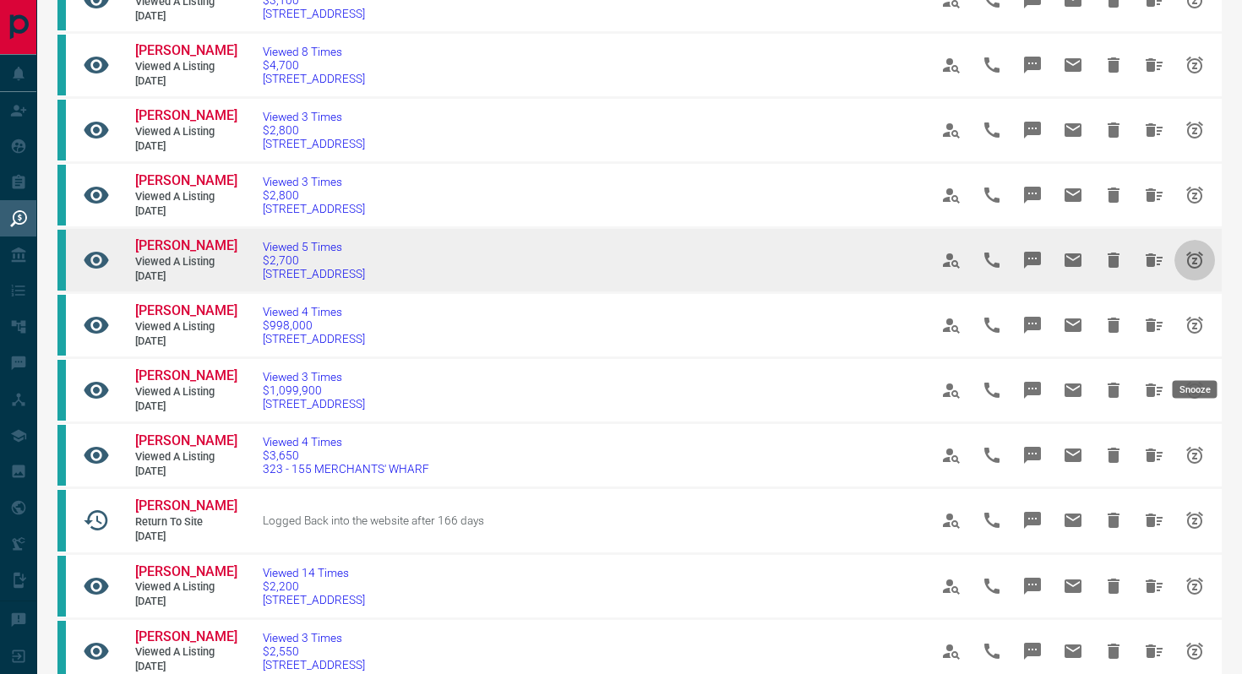
click at [1191, 270] on icon "Snooze" at bounding box center [1194, 260] width 20 height 20
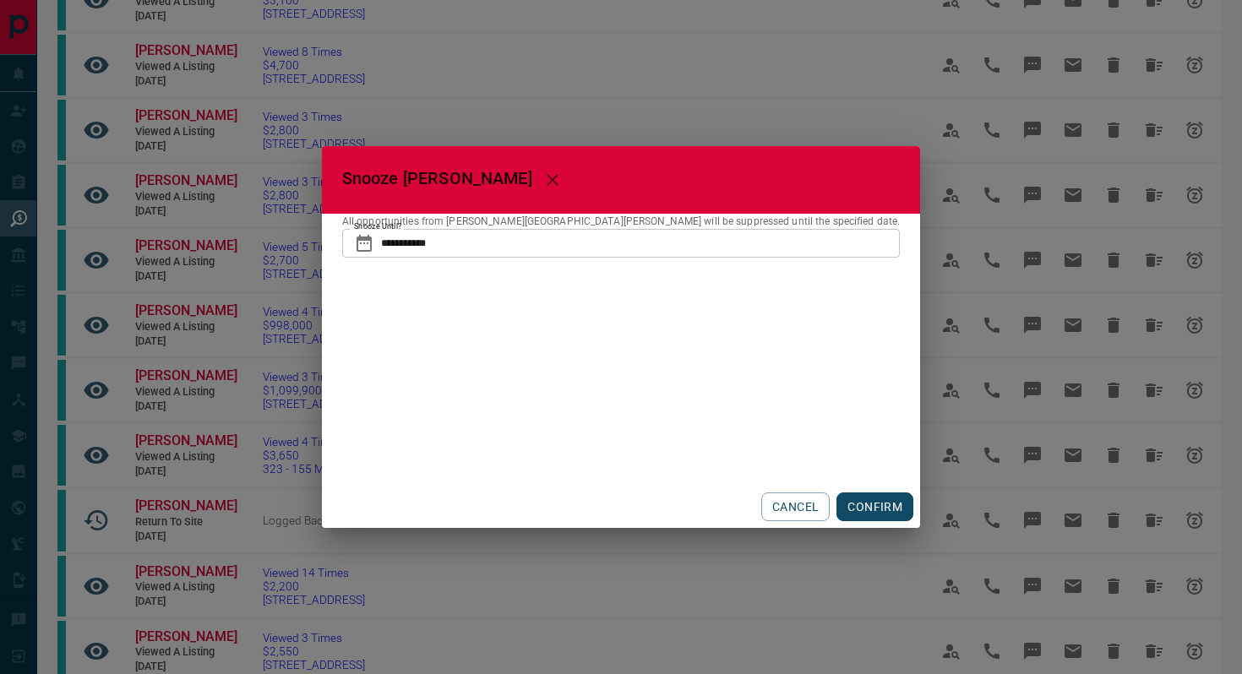
click at [374, 248] on icon at bounding box center [364, 243] width 20 height 20
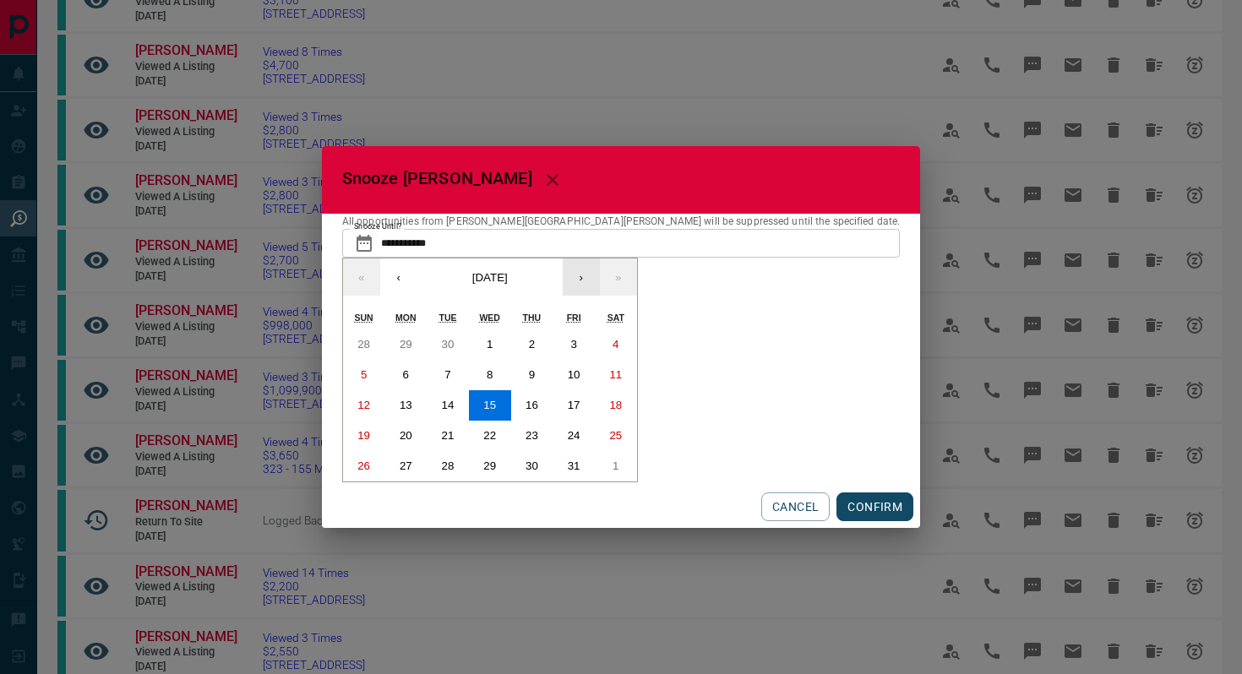
click at [600, 285] on button "›" at bounding box center [581, 277] width 37 height 37
click at [637, 336] on button "1" at bounding box center [616, 344] width 42 height 30
type input "**********"
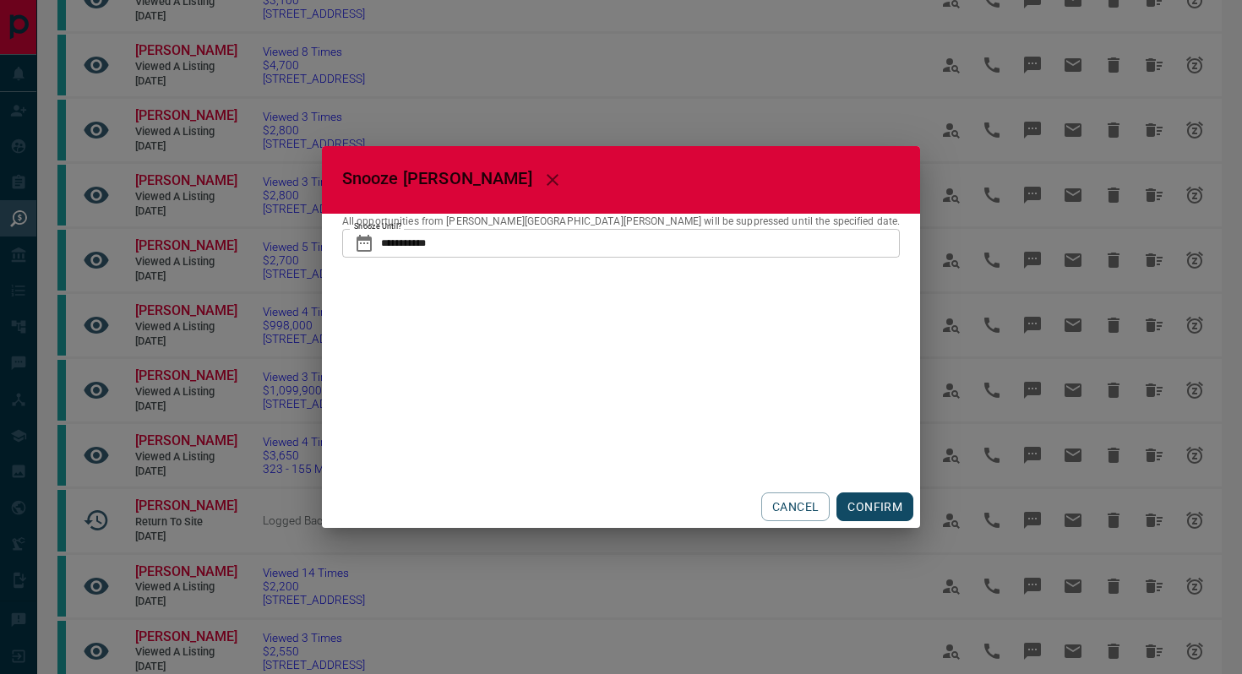
click at [836, 512] on button "CONFIRM" at bounding box center [874, 507] width 77 height 29
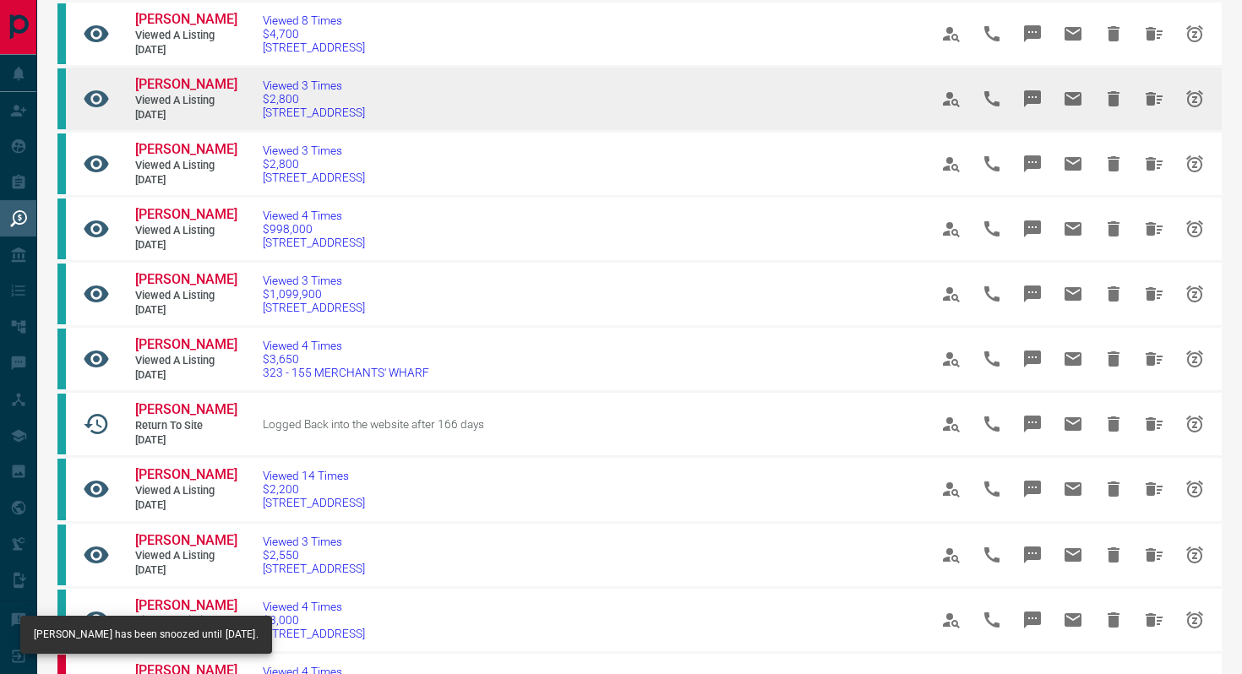
scroll to position [318, 0]
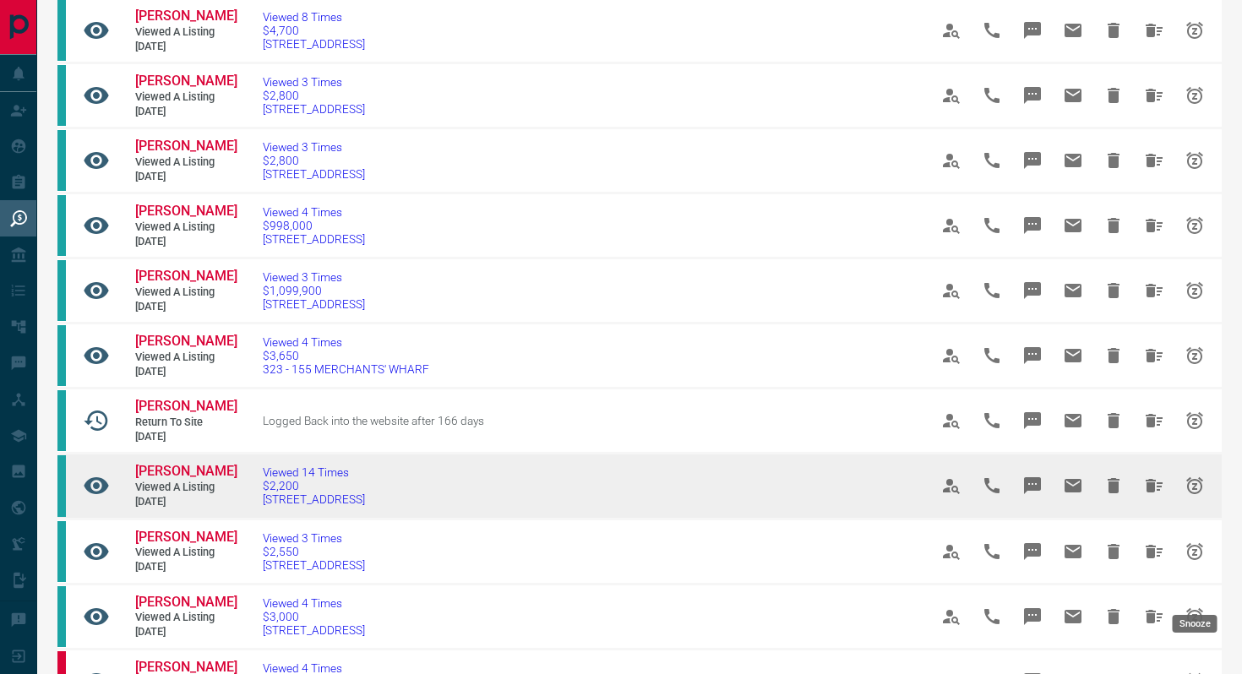
click at [1204, 496] on icon "Snooze" at bounding box center [1194, 486] width 20 height 20
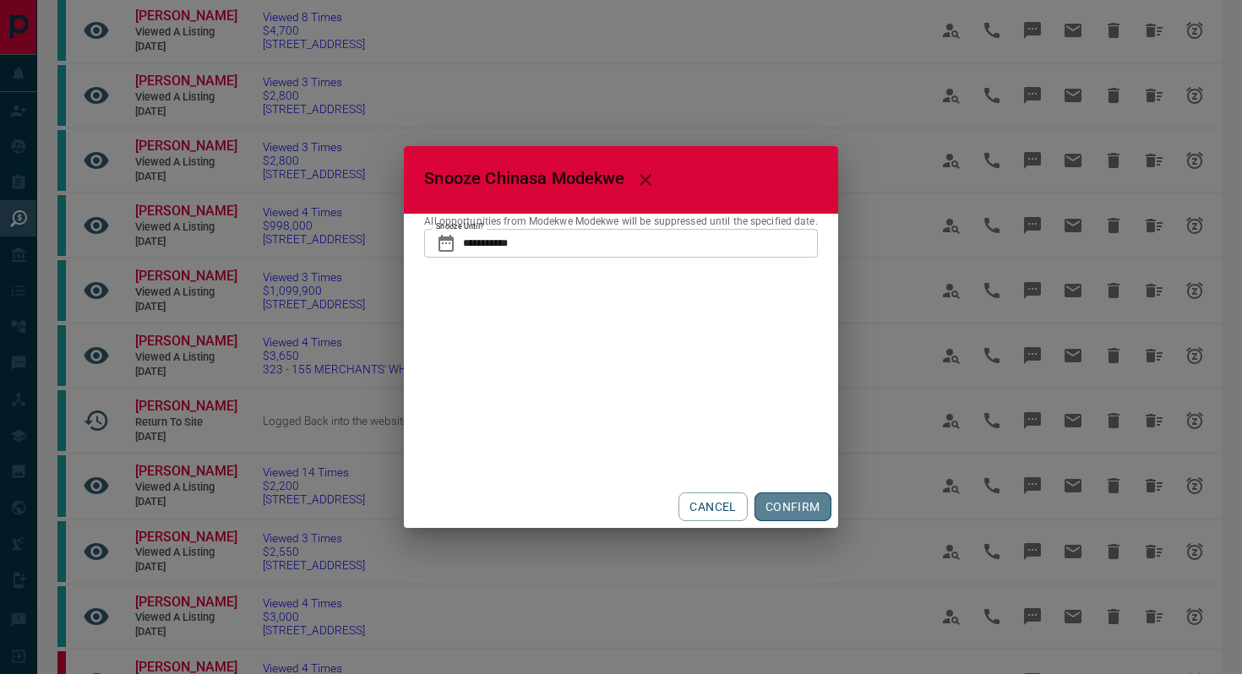
click at [804, 508] on button "CONFIRM" at bounding box center [792, 507] width 77 height 29
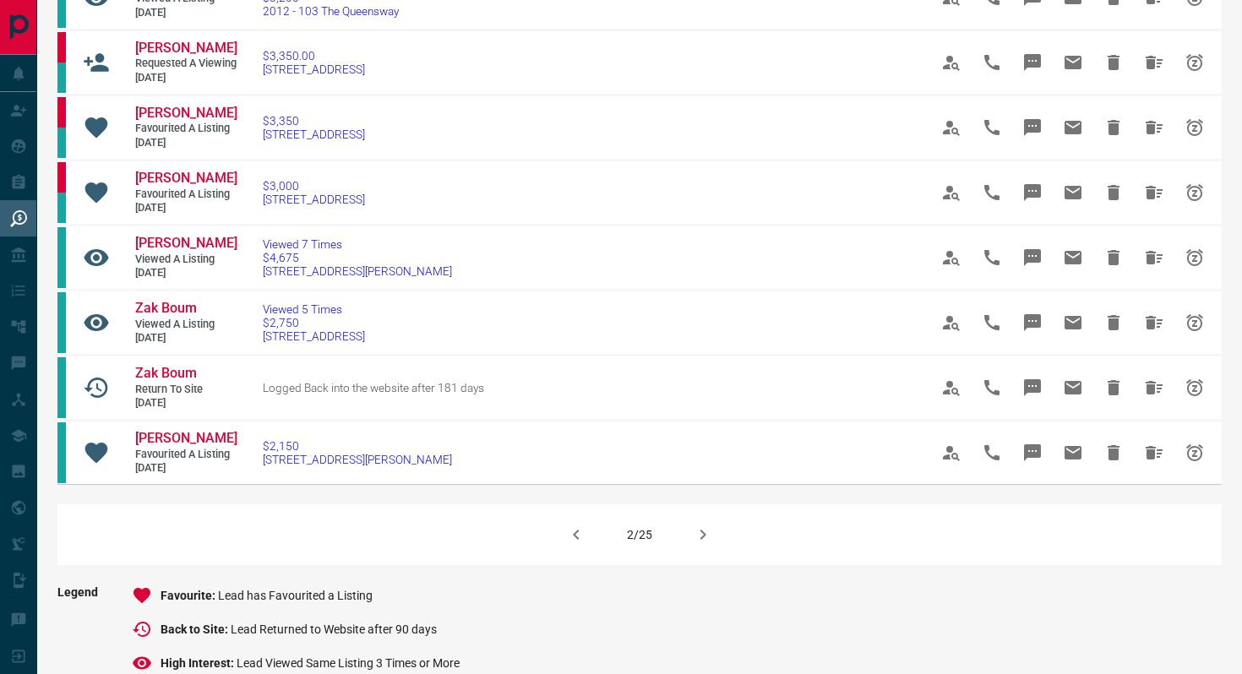
scroll to position [944, 0]
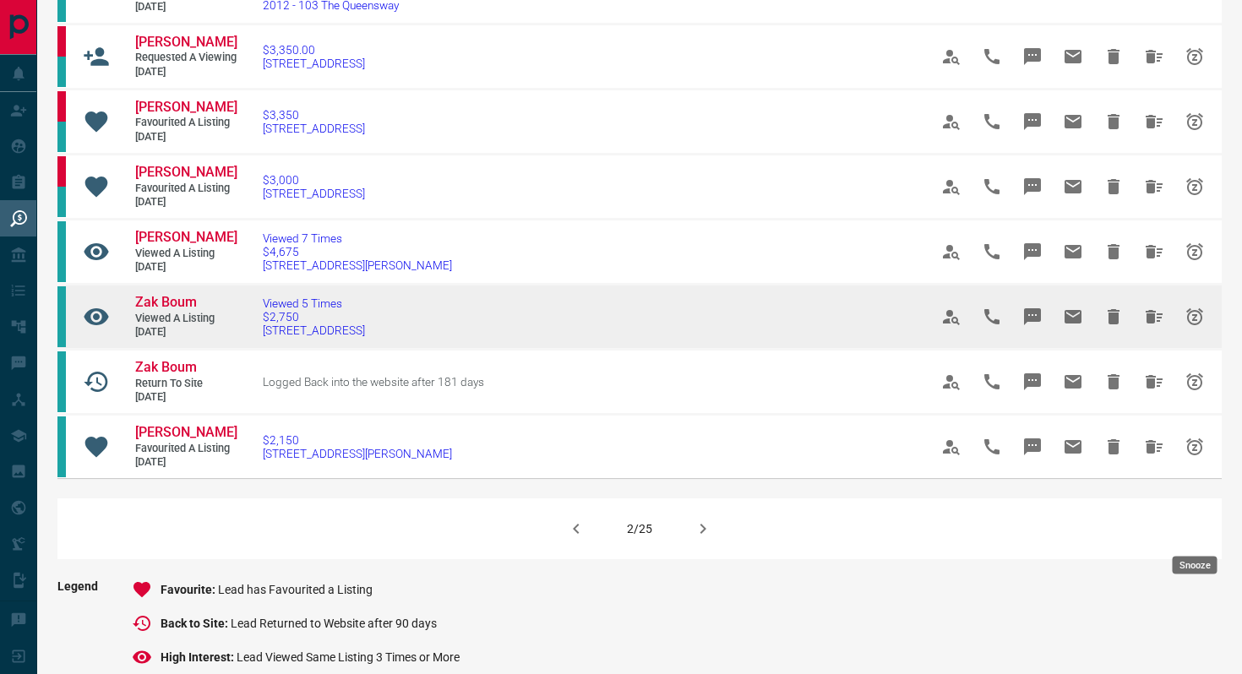
click at [1206, 337] on button "Snooze" at bounding box center [1194, 317] width 41 height 41
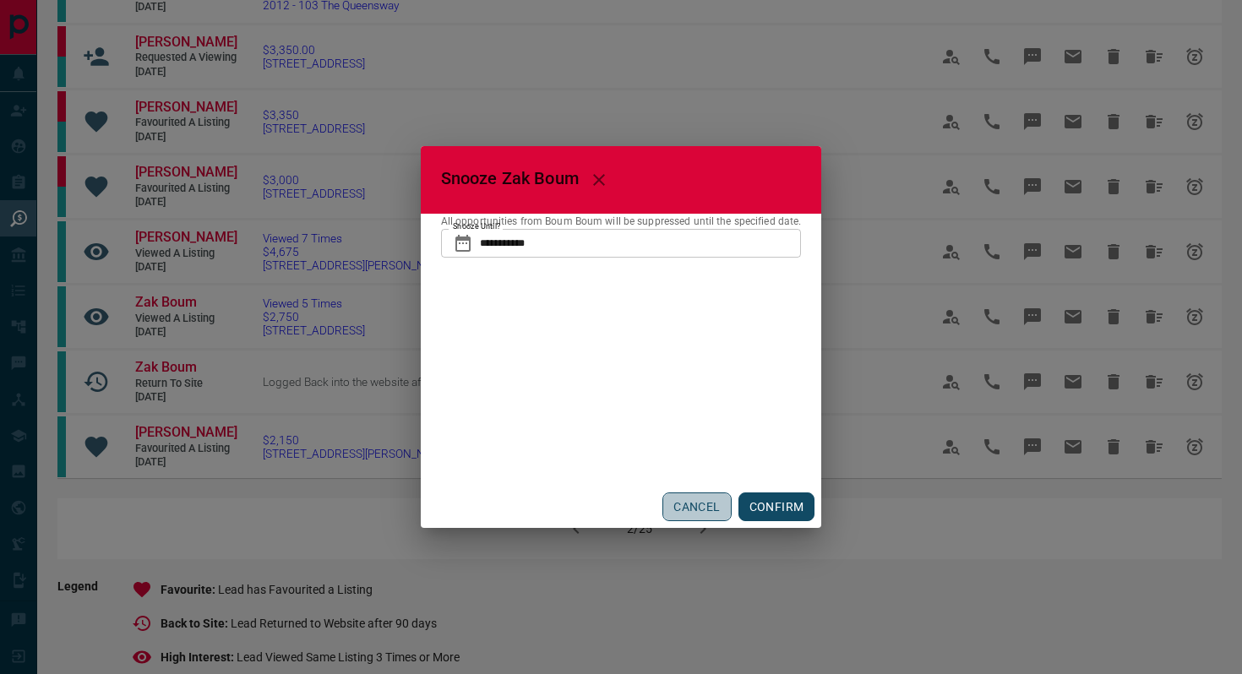
click at [690, 510] on button "CANCEL" at bounding box center [696, 507] width 68 height 29
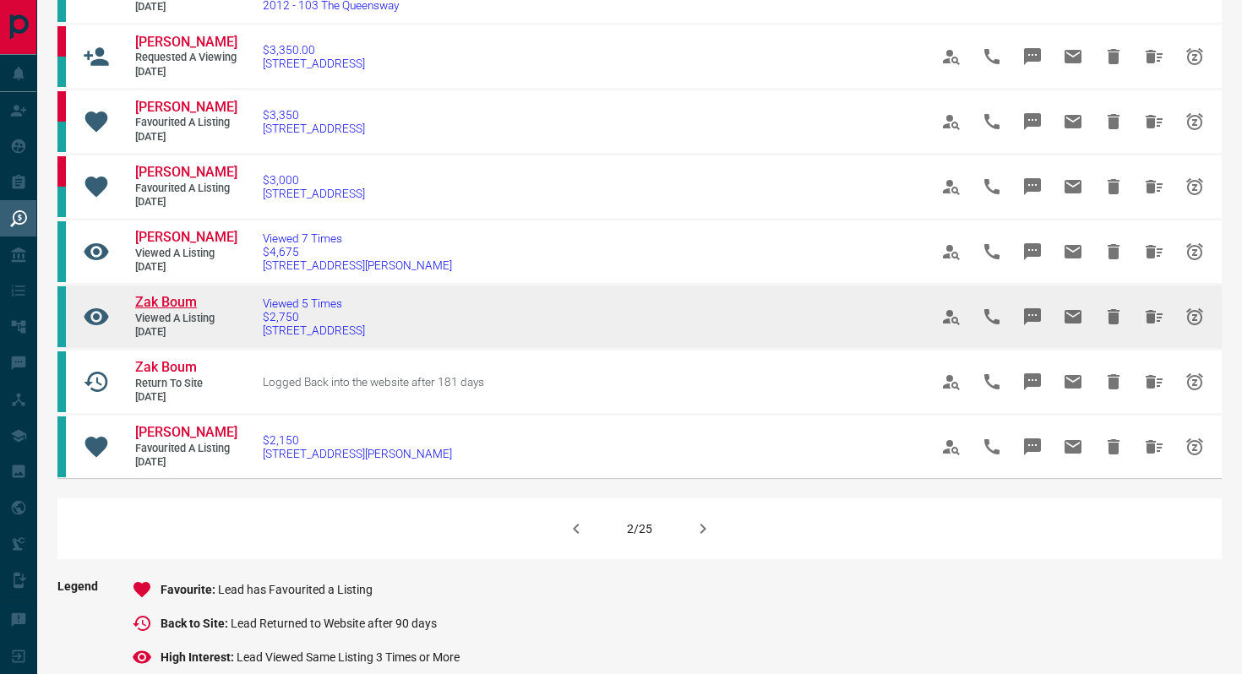
click at [182, 310] on span "Zak Boum" at bounding box center [166, 302] width 62 height 16
